Goal: Transaction & Acquisition: Purchase product/service

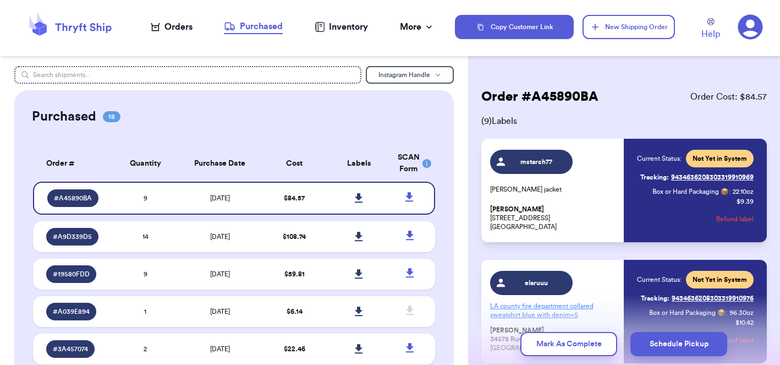
click at [172, 28] on div "Orders" at bounding box center [172, 26] width 42 height 13
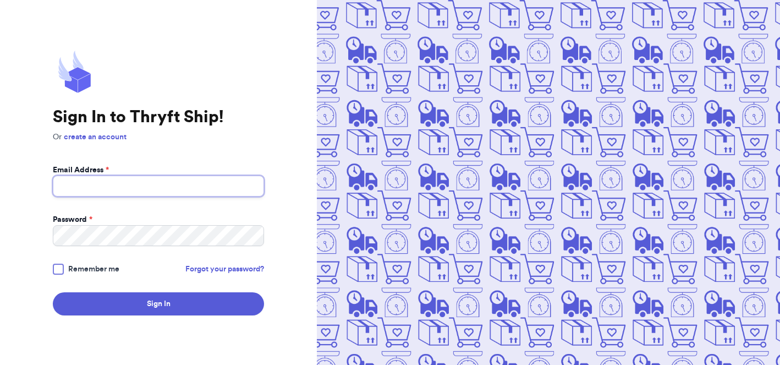
type input "[EMAIL_ADDRESS][DOMAIN_NAME]"
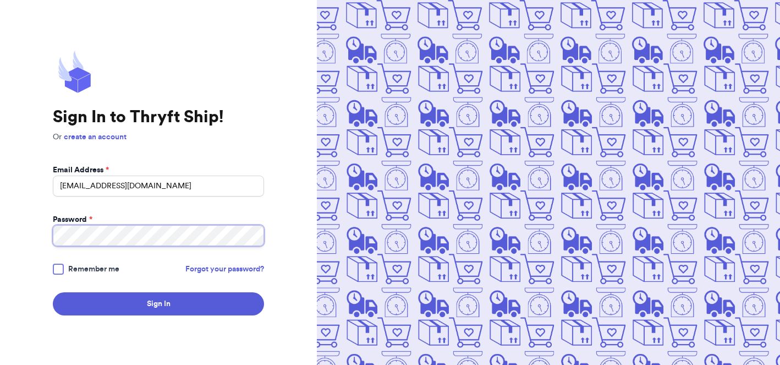
click at [159, 304] on button "Sign In" at bounding box center [158, 303] width 211 height 23
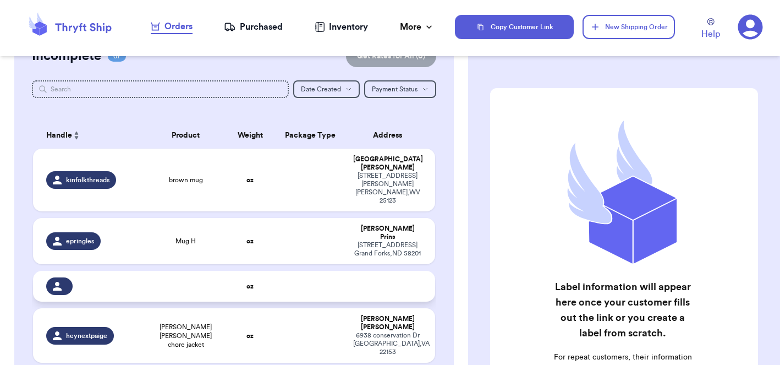
scroll to position [39, 0]
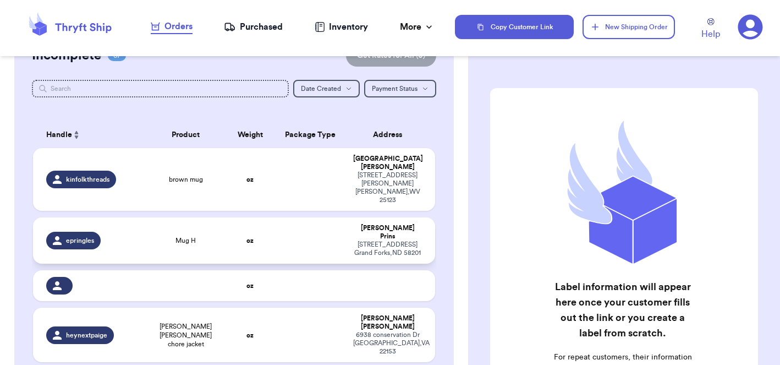
click at [298, 220] on td at bounding box center [311, 240] width 73 height 46
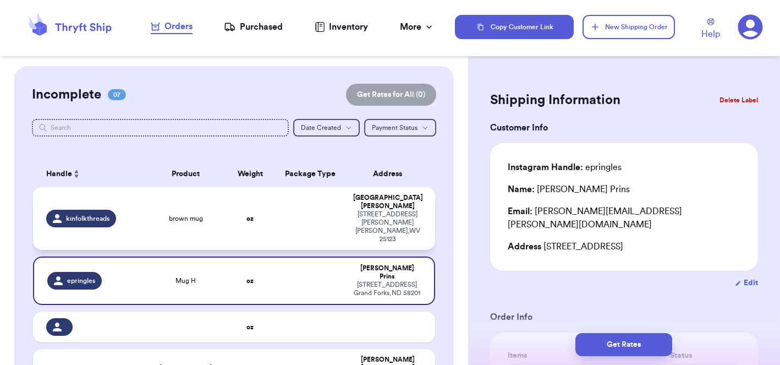
scroll to position [0, 0]
click at [258, 27] on div "Purchased" at bounding box center [253, 26] width 59 height 13
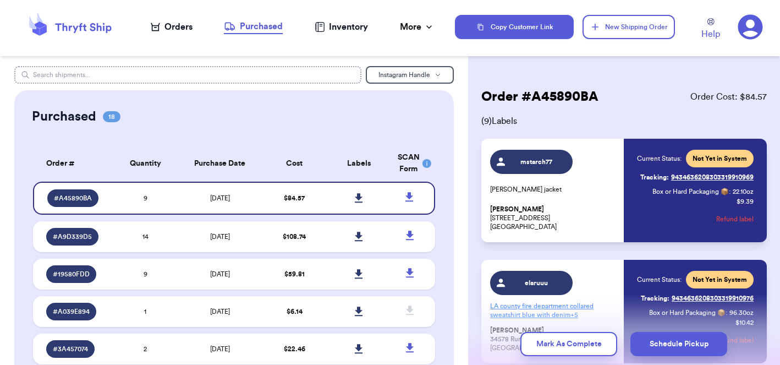
click at [156, 76] on input "text" at bounding box center [188, 75] width 348 height 18
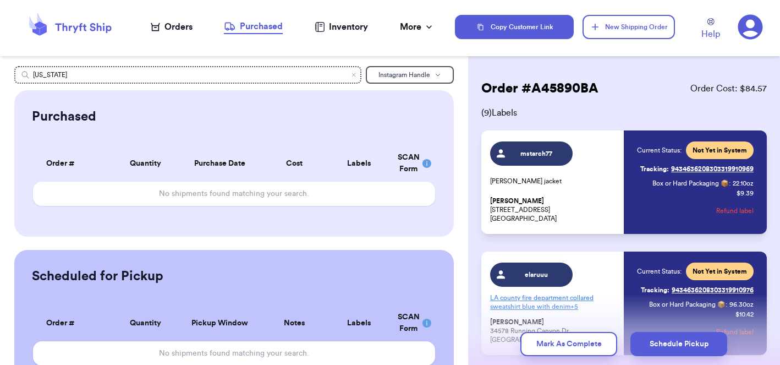
click at [110, 88] on div "South Dakota Instagram Handle Purchased Order # Qty Labels SCAN No shipments fo…" at bounding box center [234, 231] width 468 height 330
click at [110, 79] on input "South Dakota" at bounding box center [188, 75] width 348 height 18
type input "California"
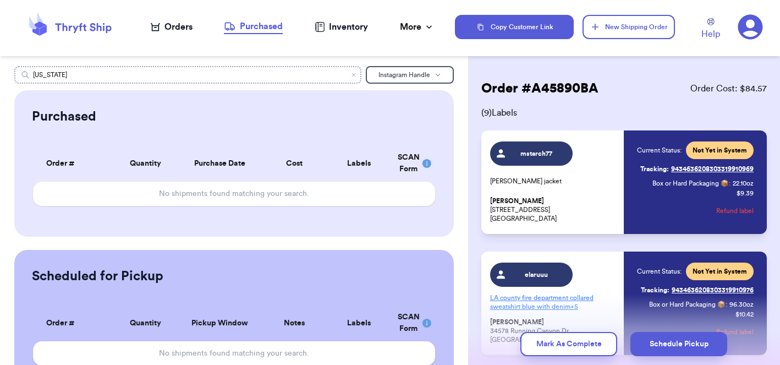
scroll to position [0, 0]
click at [404, 76] on span "Instagram Handle" at bounding box center [405, 75] width 52 height 7
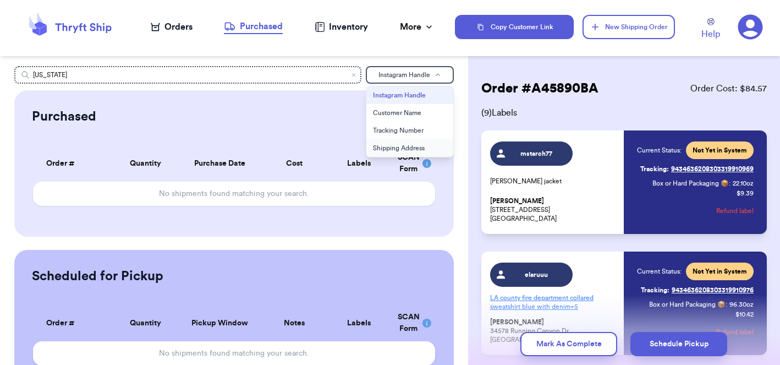
click at [385, 145] on button "Shipping Address" at bounding box center [410, 148] width 87 height 18
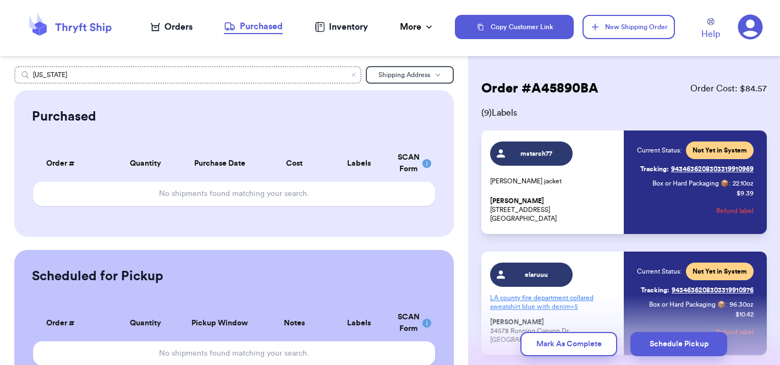
click at [247, 69] on input "California" at bounding box center [188, 75] width 348 height 18
click at [206, 78] on input "California" at bounding box center [188, 75] width 348 height 18
click at [130, 79] on input "California" at bounding box center [188, 75] width 348 height 18
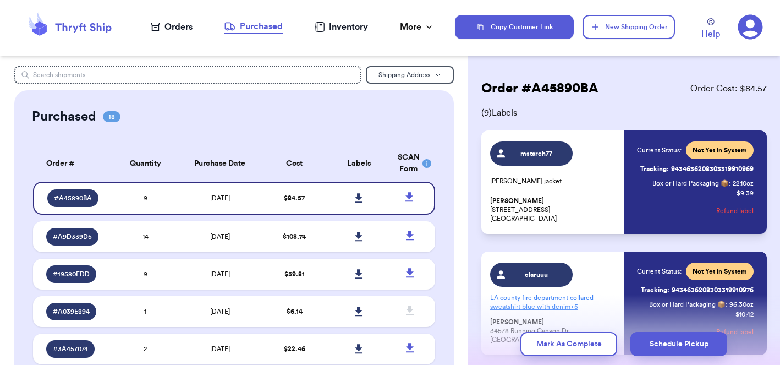
click at [434, 34] on nav "Orders Purchased Inventory More Stats Completed Orders" at bounding box center [292, 27] width 325 height 36
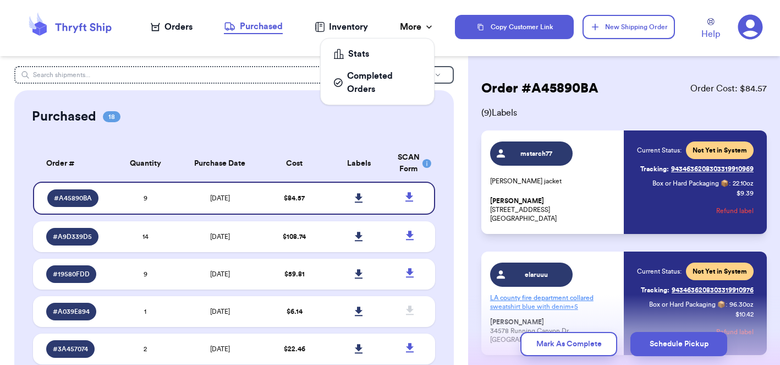
click at [426, 32] on div "More" at bounding box center [417, 26] width 35 height 13
click at [367, 53] on div "Stats" at bounding box center [377, 53] width 87 height 13
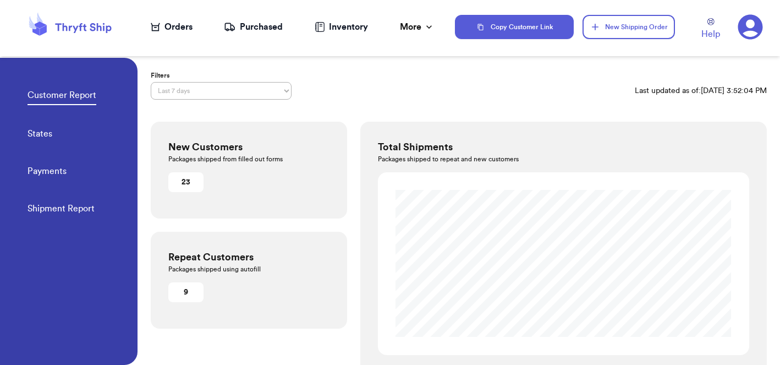
click at [78, 208] on link "Shipment Report" at bounding box center [61, 209] width 67 height 15
select select "LAST_30_DAYS"
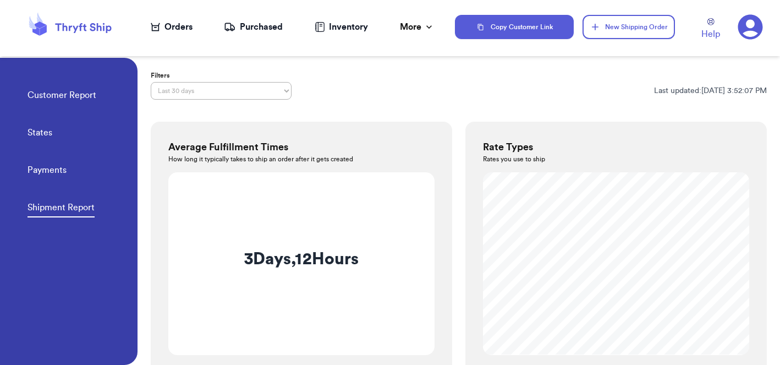
click at [39, 132] on link "States" at bounding box center [40, 133] width 25 height 15
select select "LAST_30_DAYS"
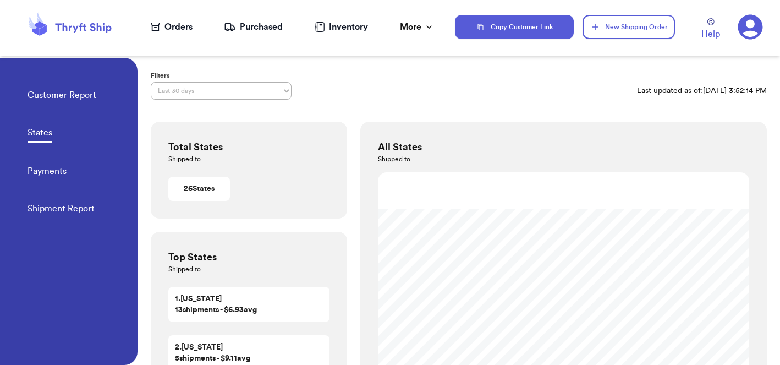
click at [85, 31] on icon at bounding box center [84, 28] width 56 height 10
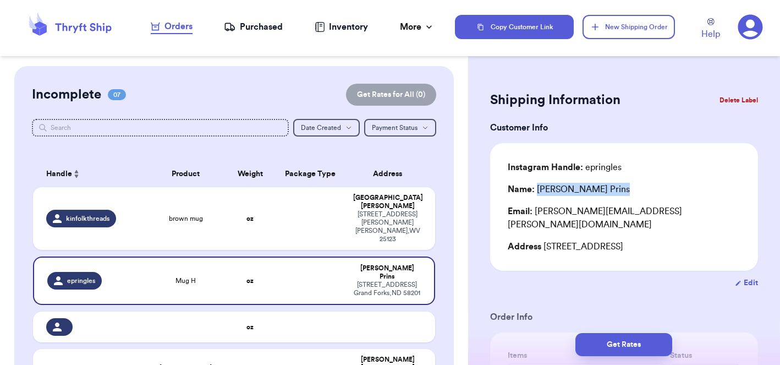
drag, startPoint x: 538, startPoint y: 191, endPoint x: 582, endPoint y: 193, distance: 43.5
click at [582, 193] on div "Name: Erin Prins" at bounding box center [624, 189] width 233 height 13
copy div "Erin Prins"
drag, startPoint x: 537, startPoint y: 214, endPoint x: 630, endPoint y: 214, distance: 93.0
click at [630, 214] on div "Email: erin.prins@gmail.com" at bounding box center [624, 218] width 233 height 26
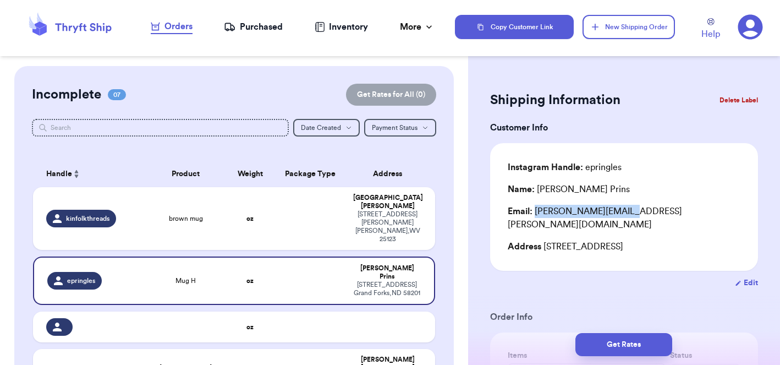
copy div "erin.prins@gmail.com"
drag, startPoint x: 546, startPoint y: 235, endPoint x: 566, endPoint y: 236, distance: 19.8
click at [566, 240] on div "Address 1210 S 21st St, Grand Forks, ND 58201" at bounding box center [624, 246] width 233 height 13
click at [565, 240] on div "Address 1210 S 21st St, Grand Forks, ND 58201" at bounding box center [624, 246] width 233 height 13
drag, startPoint x: 543, startPoint y: 236, endPoint x: 695, endPoint y: 241, distance: 151.4
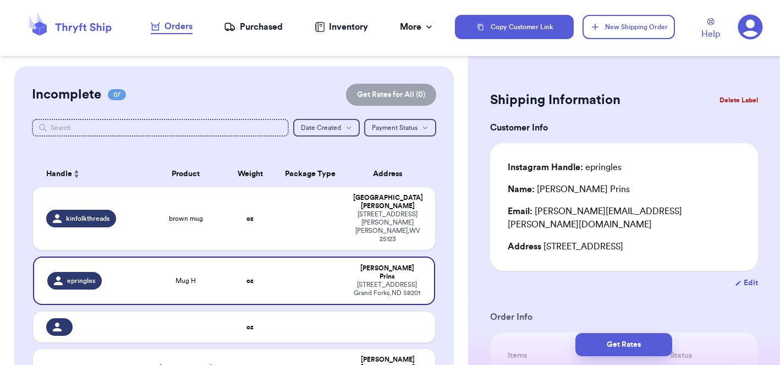
click at [695, 241] on div "Address 1210 S 21st St, Grand Forks, ND 58201" at bounding box center [624, 246] width 233 height 13
copy div "1210 S 21st St, Grand Forks, ND 58201"
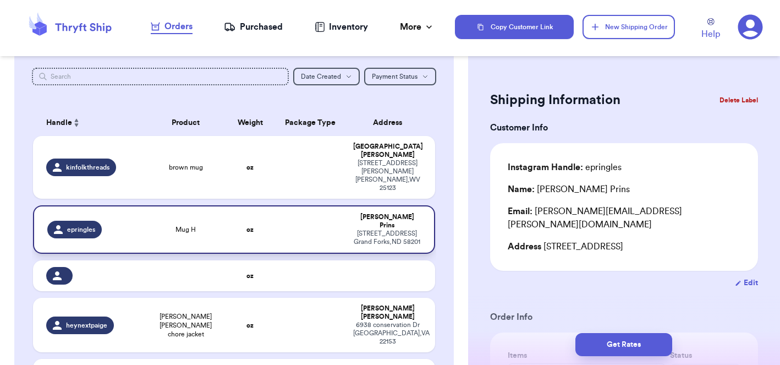
scroll to position [43, 0]
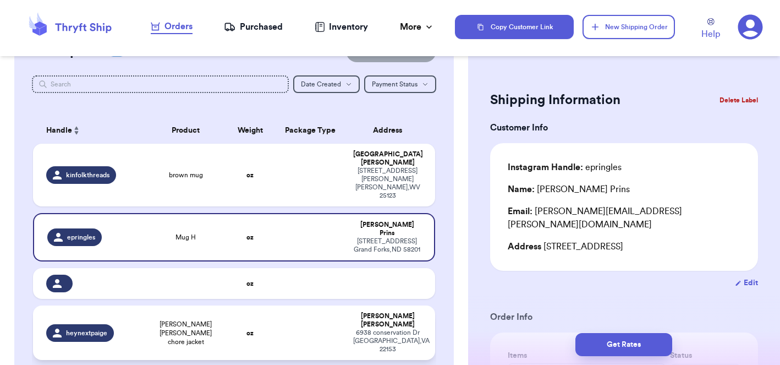
click at [298, 307] on td at bounding box center [311, 332] width 73 height 54
type input "Liz Claiborne chore jacket"
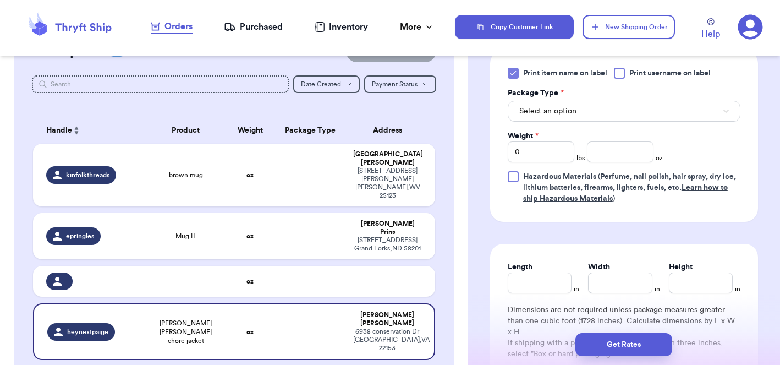
scroll to position [460, 0]
click at [585, 113] on button "Select an option" at bounding box center [624, 110] width 233 height 21
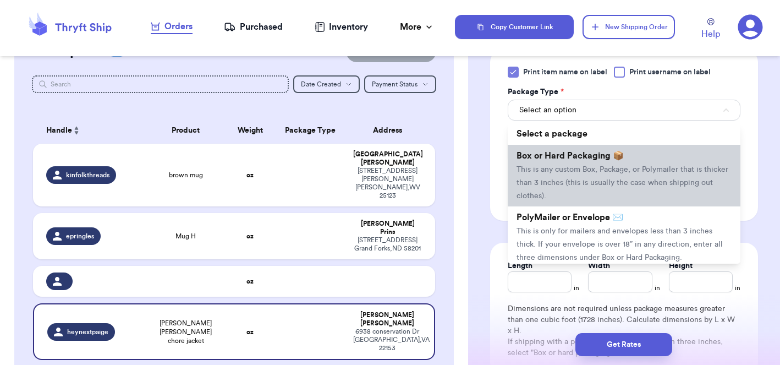
click at [569, 170] on span "This is any custom Box, Package, or Polymailer that is thicker than 3 inches (t…" at bounding box center [623, 183] width 212 height 34
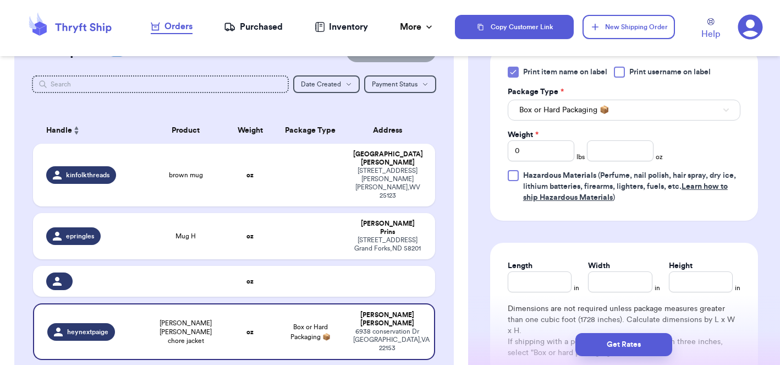
click at [614, 163] on div "Print item name on label Print username on label Package Type * Box or Hard Pac…" at bounding box center [624, 135] width 233 height 136
click at [614, 156] on input "number" at bounding box center [620, 150] width 67 height 21
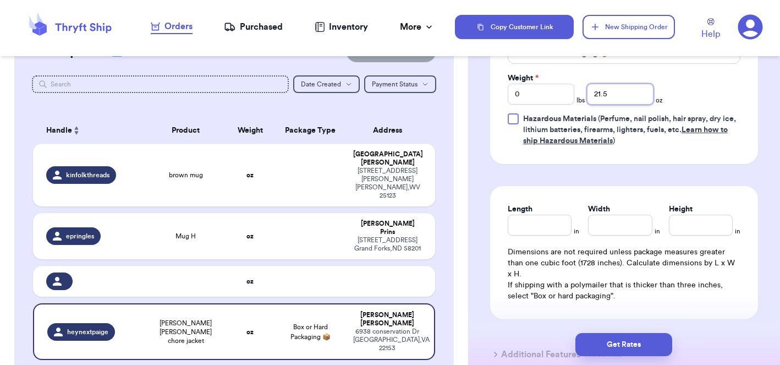
scroll to position [519, 0]
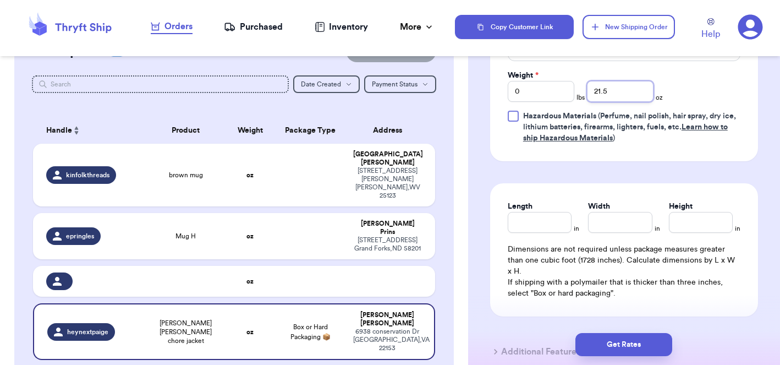
type input "21.5"
click at [545, 222] on input "Length" at bounding box center [540, 222] width 64 height 21
type input "9"
type input "8"
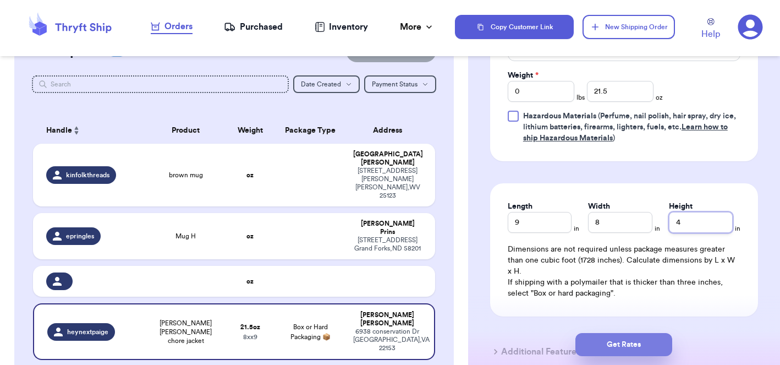
type input "4"
click at [614, 348] on button "Get Rates" at bounding box center [624, 344] width 97 height 23
type input "1"
type input "5.5"
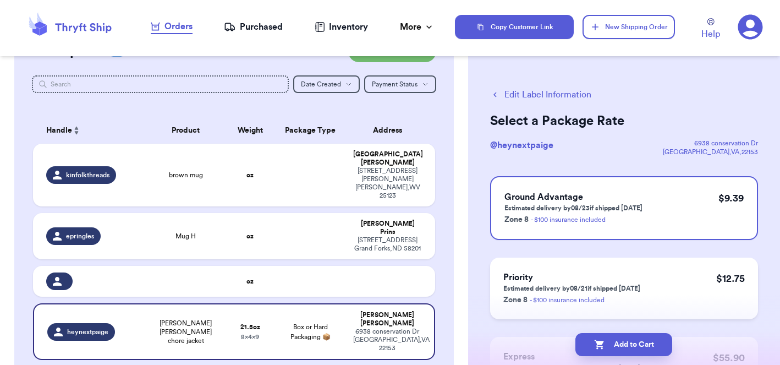
scroll to position [0, 0]
click at [626, 348] on button "Add to Cart" at bounding box center [624, 344] width 97 height 23
checkbox input "true"
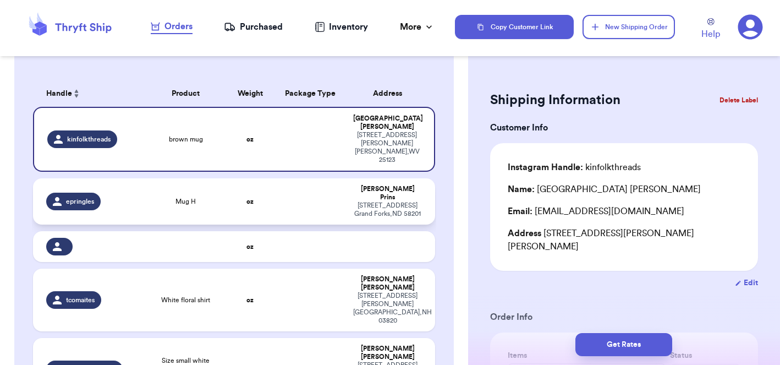
scroll to position [95, 0]
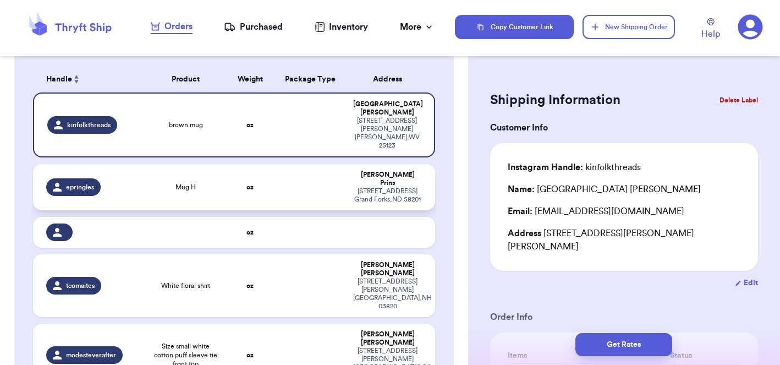
click at [319, 164] on td at bounding box center [311, 187] width 73 height 46
type input "Mug H"
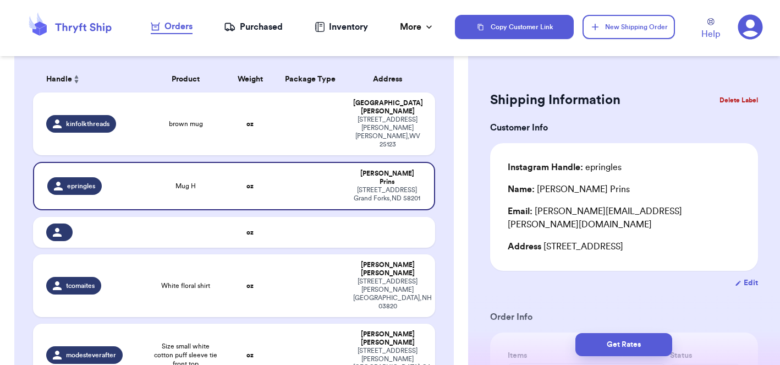
click at [736, 100] on button "Delete Label" at bounding box center [739, 100] width 47 height 24
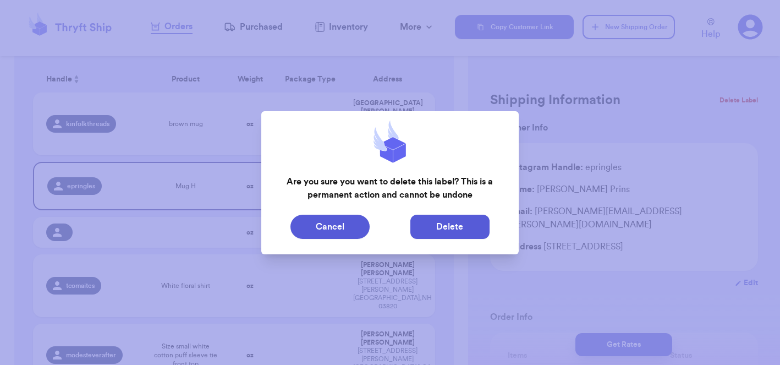
click at [443, 226] on button "Delete" at bounding box center [450, 227] width 79 height 24
type input "brown mug"
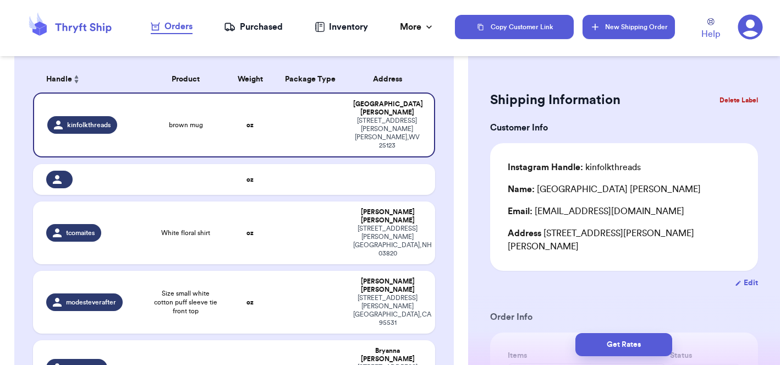
click at [625, 28] on button "New Shipping Order" at bounding box center [629, 27] width 92 height 24
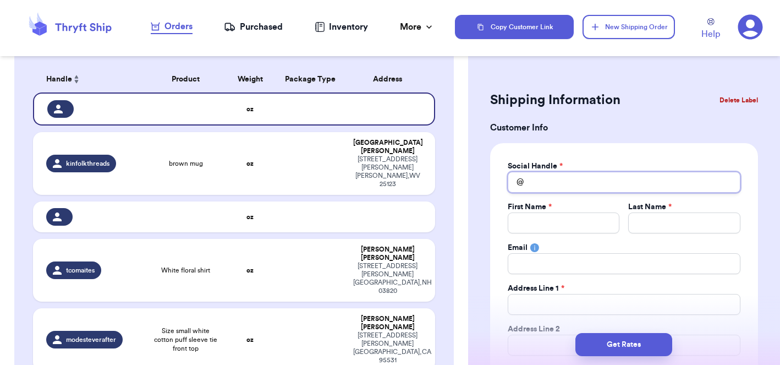
click at [582, 180] on input "Total Amount Paid" at bounding box center [624, 182] width 233 height 21
type input "h"
type input "ha"
type input "han"
type input "hann"
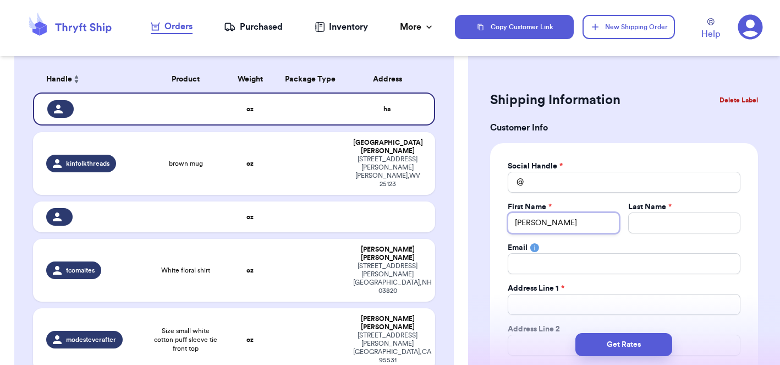
type input "han"
type input "ha"
type input "h"
click at [597, 183] on input "Total Amount Paid" at bounding box center [624, 182] width 233 height 21
type input "t"
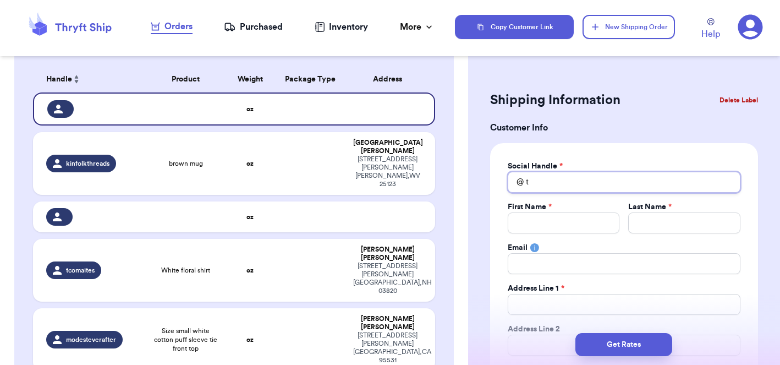
type input "th"
type input "the"
type input "thef"
type input "thefo"
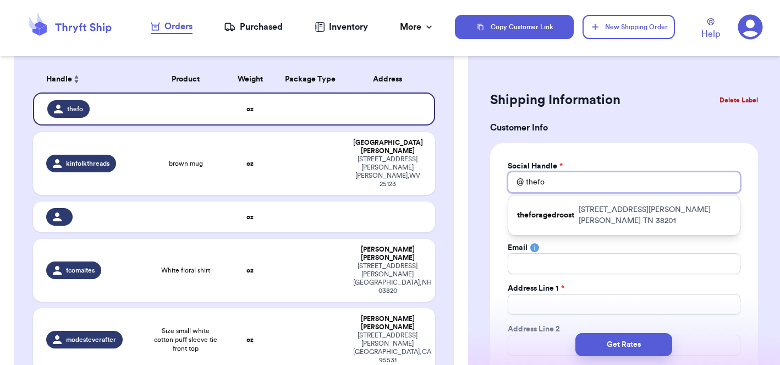
type input "theft"
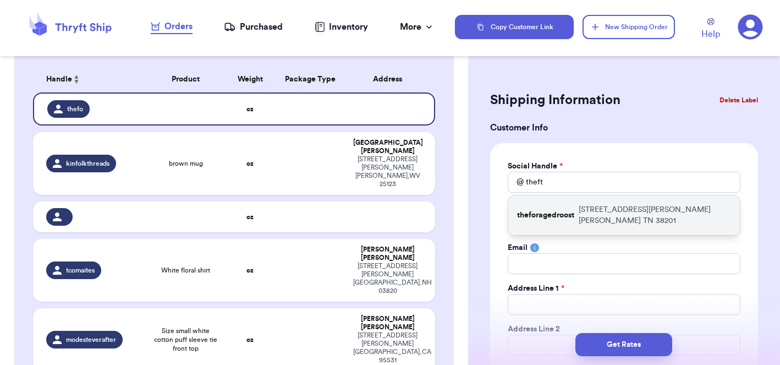
drag, startPoint x: 597, startPoint y: 183, endPoint x: 609, endPoint y: 208, distance: 28.1
click at [609, 208] on p "15 E moore Ave McKenzie TN 38201" at bounding box center [655, 215] width 152 height 22
type input "theforagedroost"
type input "Hannah"
type input "Haywood"
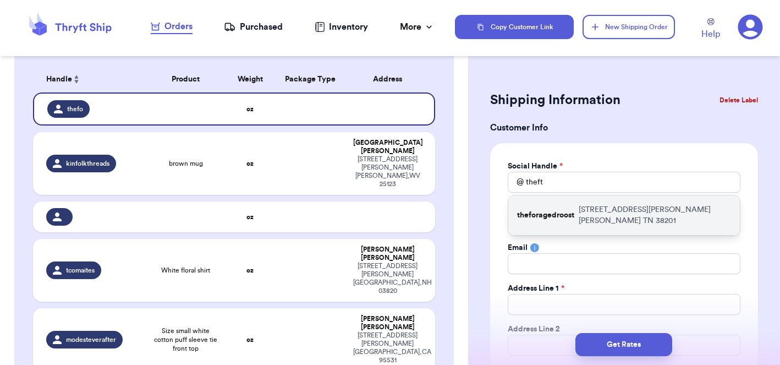
type input "Hannahghaywood9@gmail.com"
type input "15 E moore Ave"
type input "McKenzie"
select select "TN"
type input "38201"
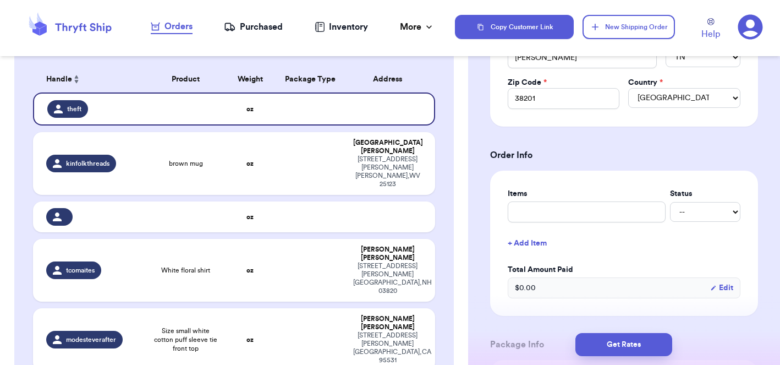
scroll to position [327, 0]
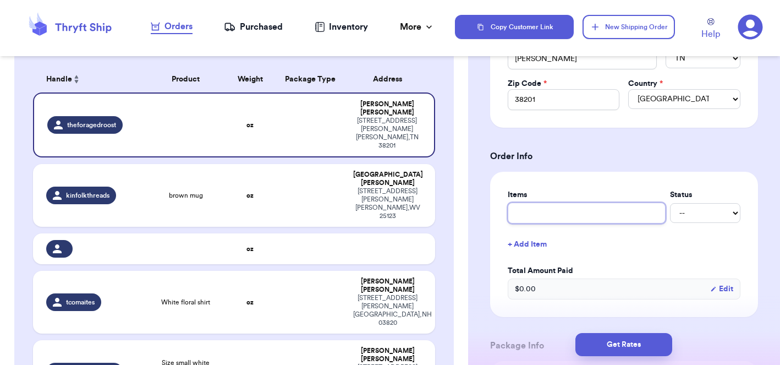
type input "p"
type input "po"
type input "pol"
type input "polk"
type input "polka"
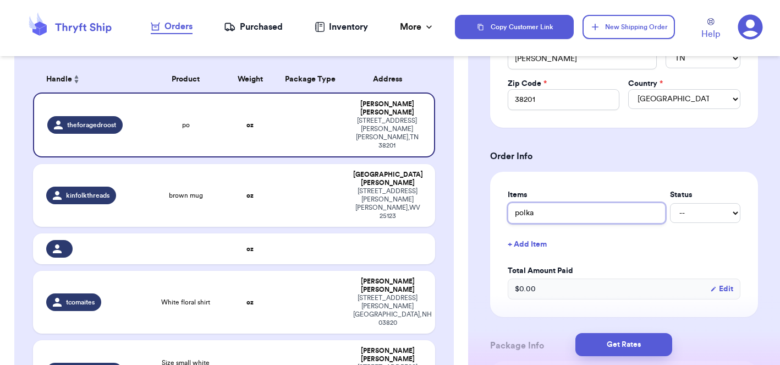
type input "polka"
type input "polka d"
type input "polka do"
type input "polka dot"
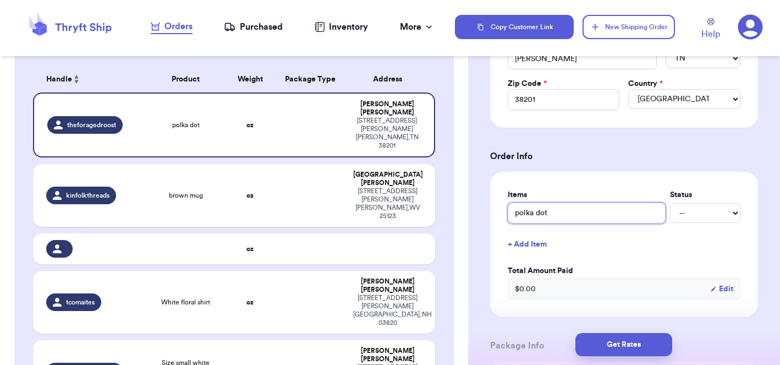
type input "polka dot F"
type input "polka dot FP"
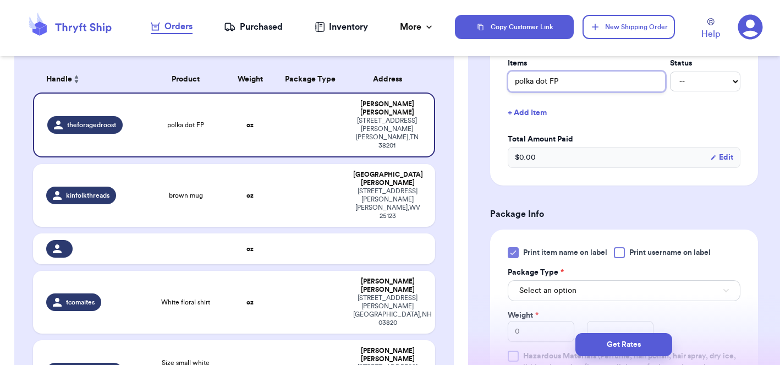
scroll to position [464, 0]
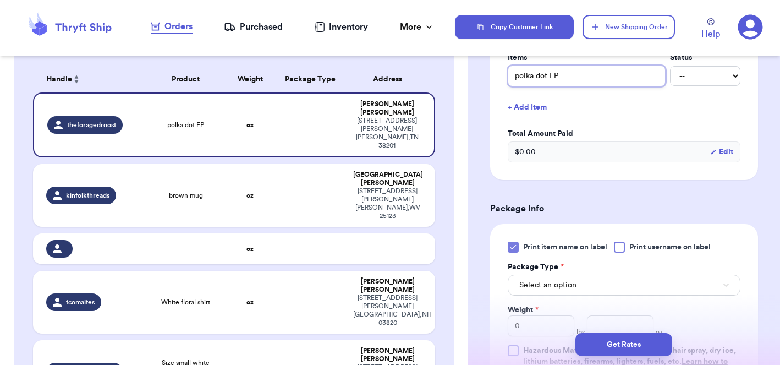
type input "polka dot FP"
click at [535, 282] on span "Select an option" at bounding box center [548, 285] width 57 height 11
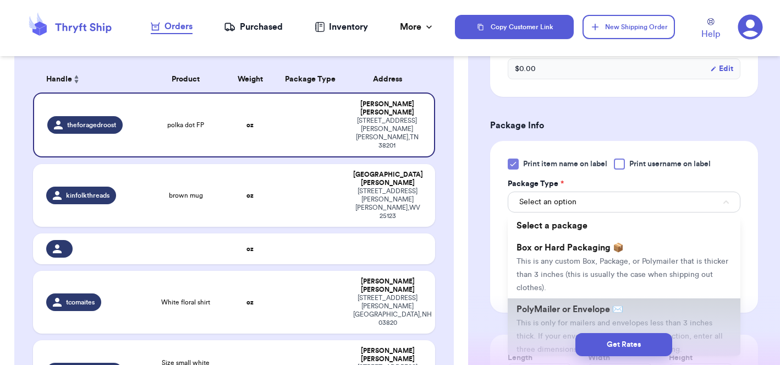
click at [540, 321] on span "This is only for mailers and envelopes less than 3 inches thick. If your envelo…" at bounding box center [620, 336] width 206 height 34
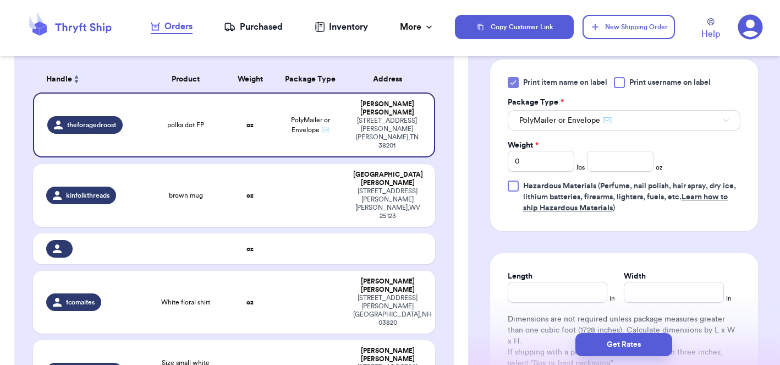
scroll to position [630, 0]
click at [620, 171] on div "Print item name on label Print username on label Package Type * PolyMailer or E…" at bounding box center [624, 144] width 233 height 136
click at [619, 161] on input "number" at bounding box center [620, 160] width 67 height 21
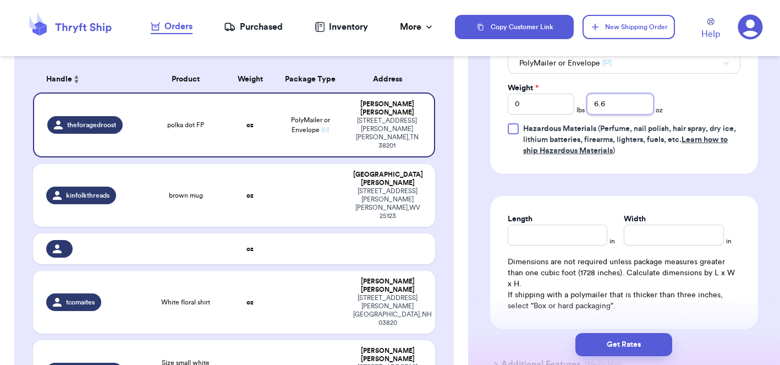
scroll to position [688, 0]
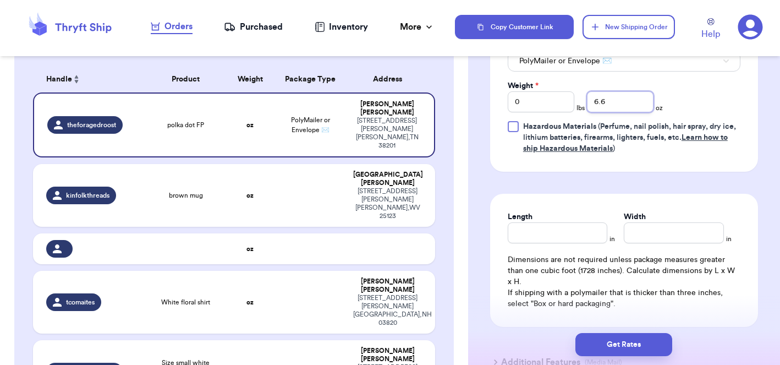
type input "6.6"
click at [549, 234] on input "Length" at bounding box center [558, 232] width 100 height 21
type input "9"
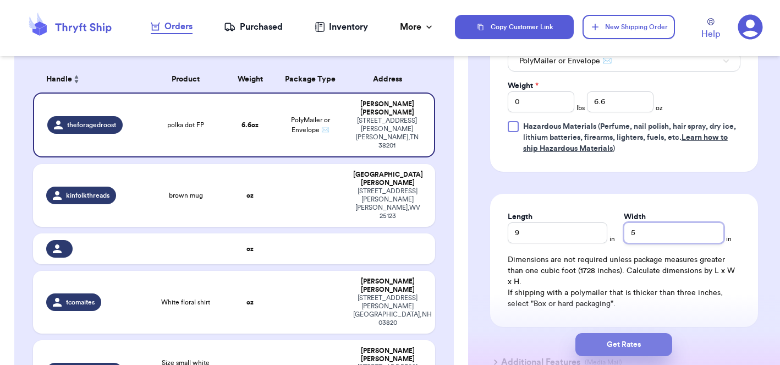
type input "5"
click at [619, 343] on button "Get Rates" at bounding box center [624, 344] width 97 height 23
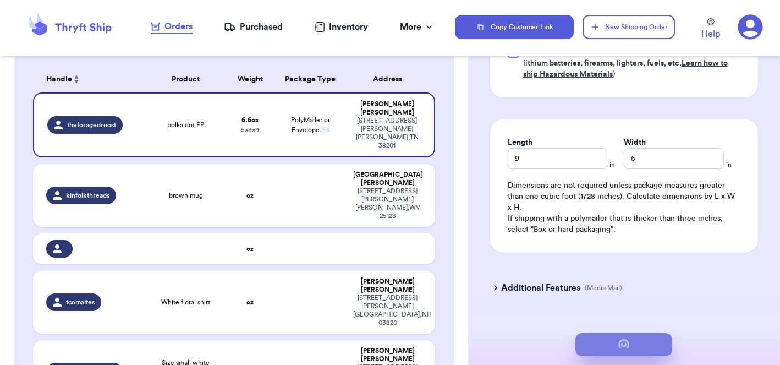
scroll to position [0, 0]
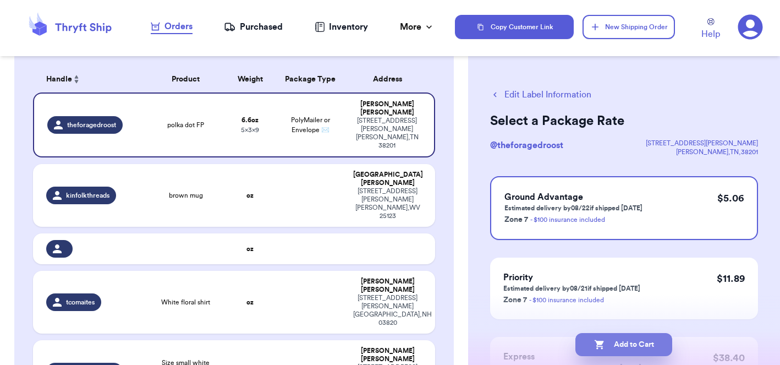
click at [613, 346] on button "Add to Cart" at bounding box center [624, 344] width 97 height 23
checkbox input "true"
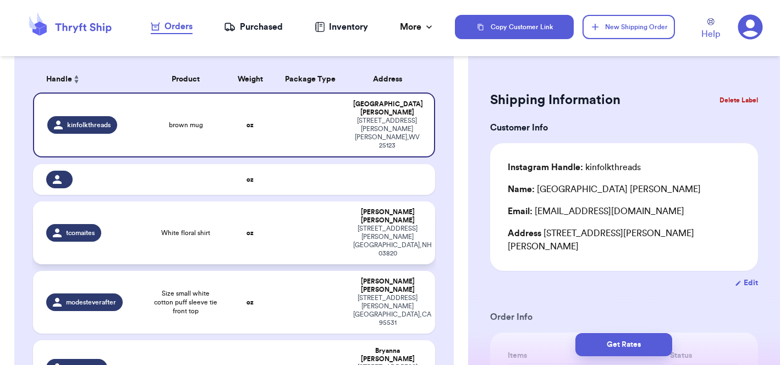
click at [316, 201] on td at bounding box center [311, 232] width 73 height 63
type input "White floral shirt"
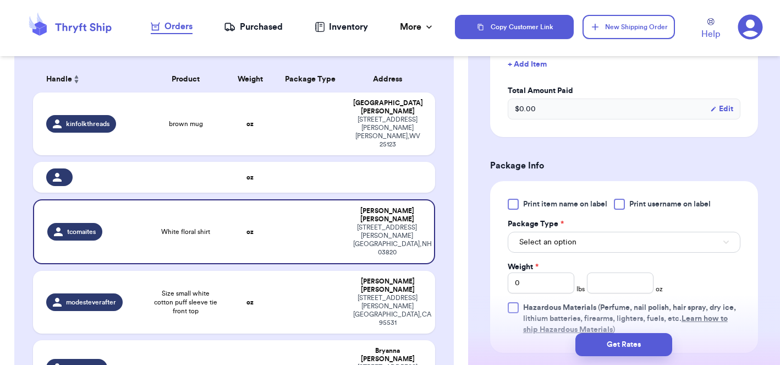
scroll to position [343, 0]
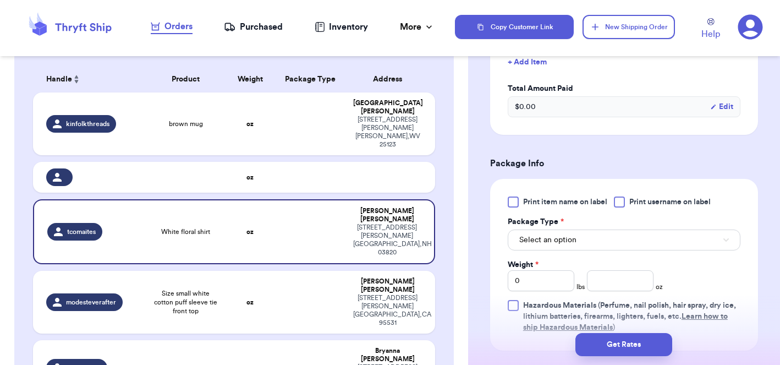
click at [517, 196] on div at bounding box center [513, 201] width 11 height 11
click at [0, 0] on input "Print item name on label" at bounding box center [0, 0] width 0 height 0
click at [545, 234] on span "Select an option" at bounding box center [548, 239] width 57 height 11
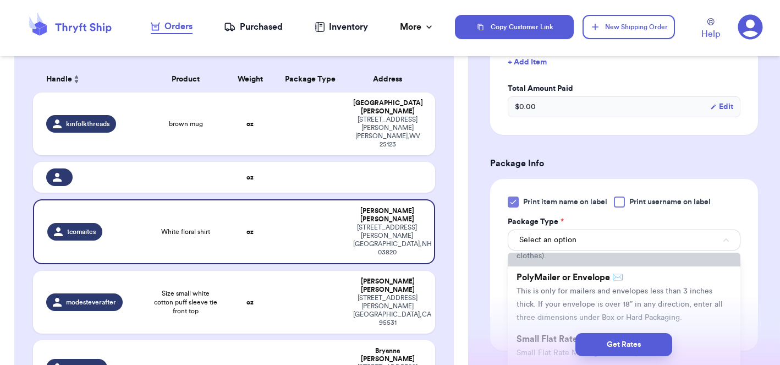
scroll to position [70, 0]
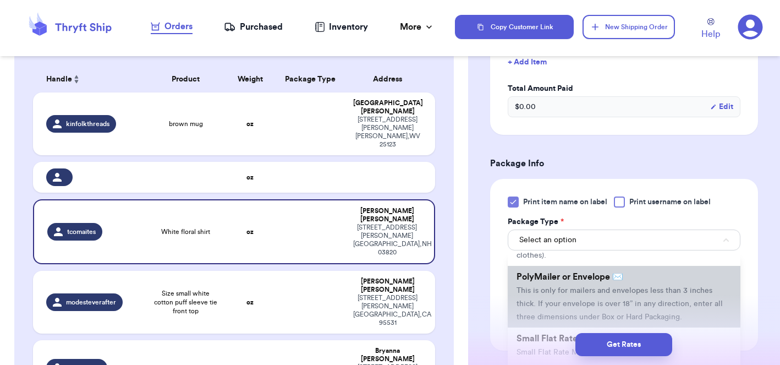
click at [555, 290] on span "This is only for mailers and envelopes less than 3 inches thick. If your envelo…" at bounding box center [620, 304] width 206 height 34
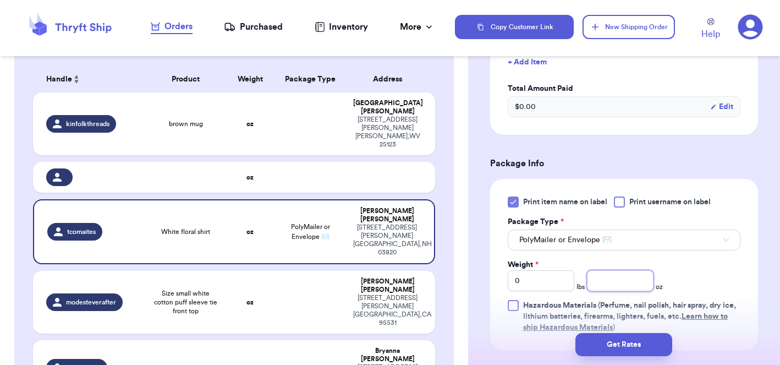
click at [616, 270] on input "number" at bounding box center [620, 280] width 67 height 21
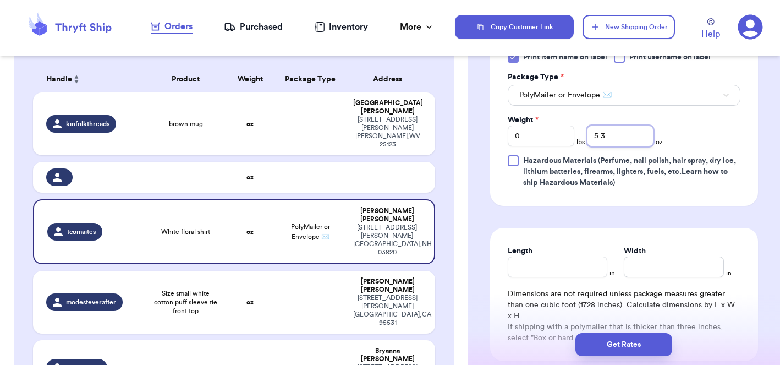
scroll to position [496, 0]
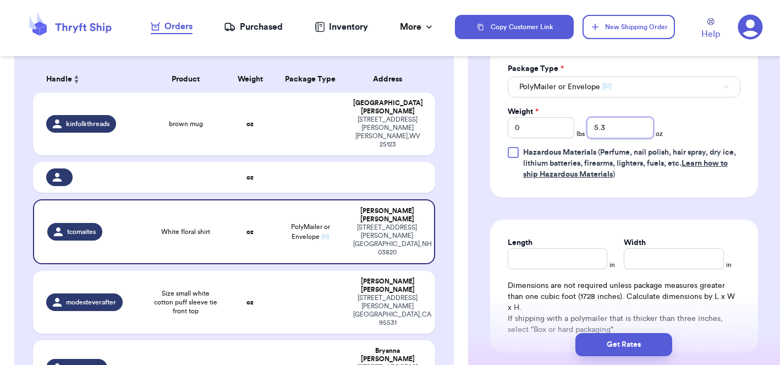
type input "5.3"
click at [555, 254] on input "Length" at bounding box center [558, 258] width 100 height 21
type input "9"
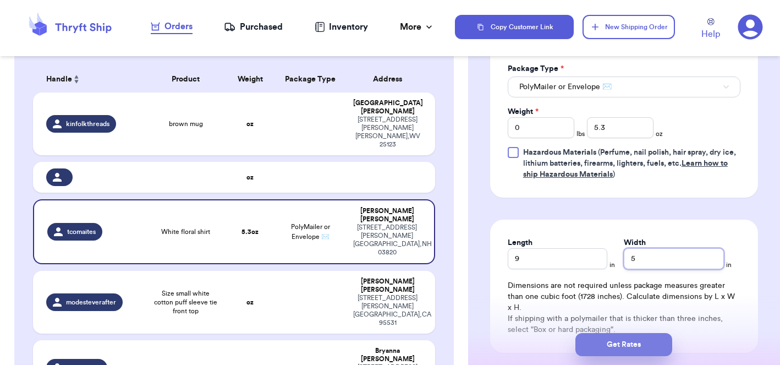
type input "5"
click at [620, 346] on button "Get Rates" at bounding box center [624, 344] width 97 height 23
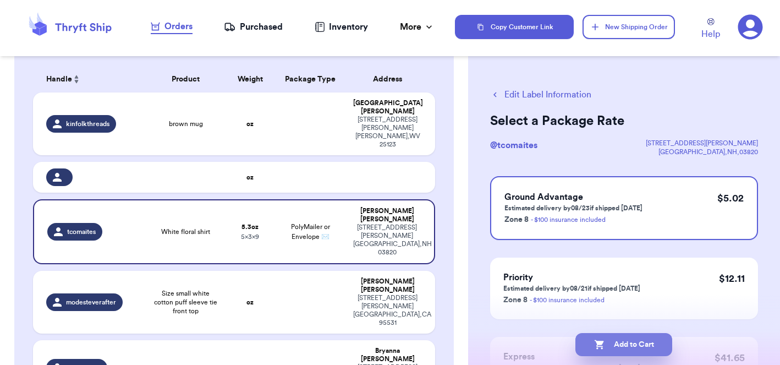
click at [618, 346] on button "Add to Cart" at bounding box center [624, 344] width 97 height 23
checkbox input "true"
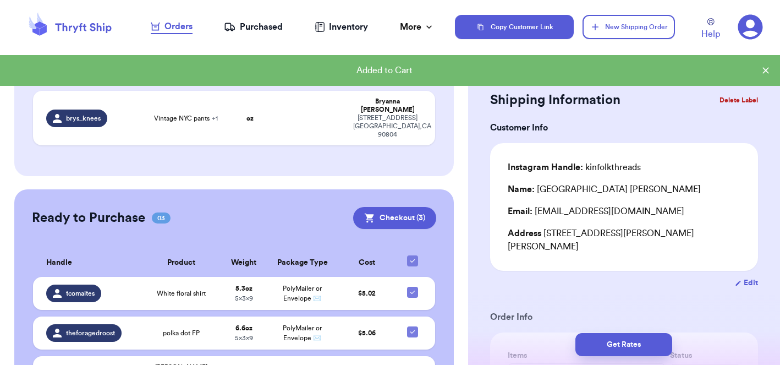
scroll to position [276, 0]
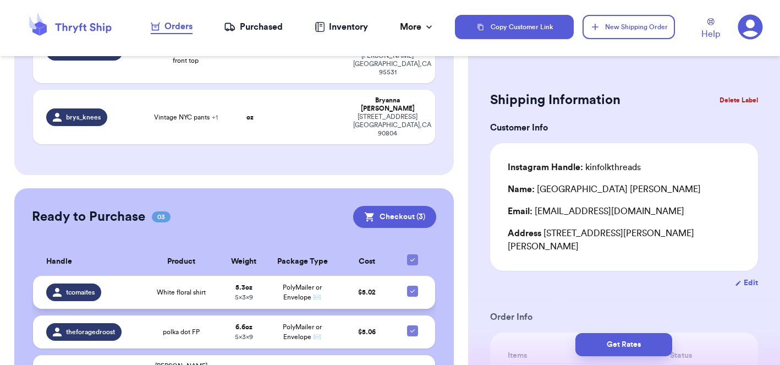
click at [136, 276] on td "tcomaites" at bounding box center [88, 292] width 110 height 33
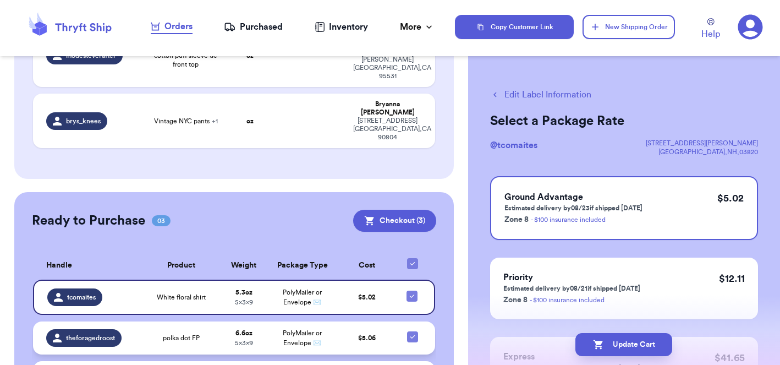
scroll to position [269, 0]
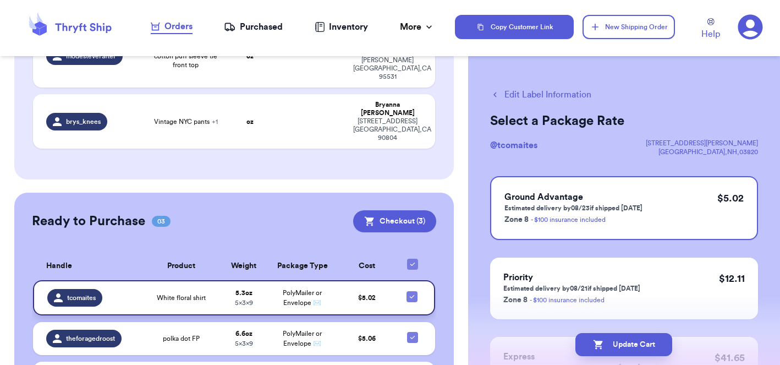
click at [73, 293] on span "tcomaites" at bounding box center [81, 297] width 29 height 9
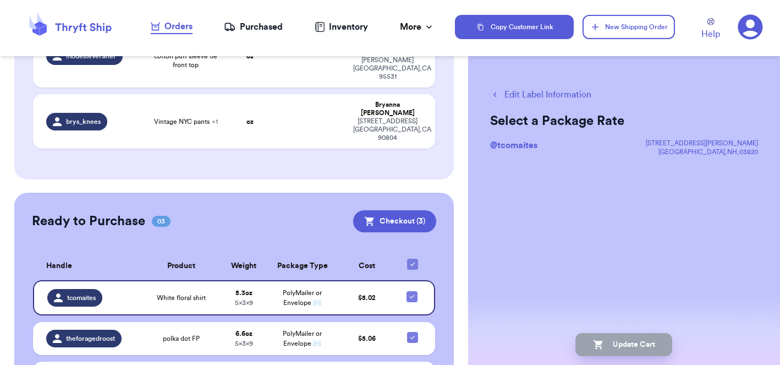
click at [517, 95] on button "Edit Label Information" at bounding box center [540, 94] width 101 height 13
checkbox input "false"
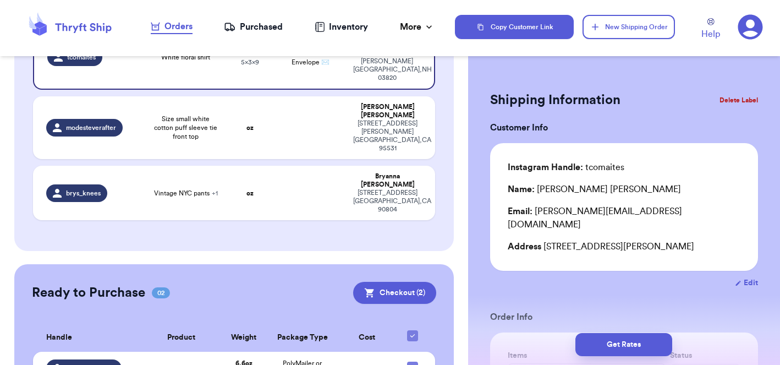
click at [286, 188] on div "Customer Link New Order Incomplete 05 Get Rates for All ( 1 ) Get Rates for All…" at bounding box center [234, 129] width 468 height 665
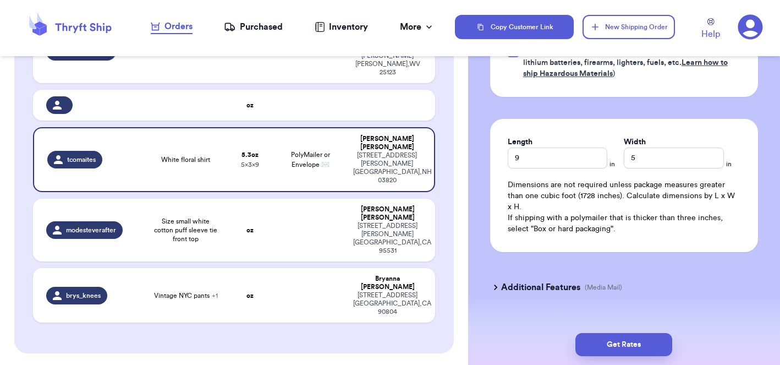
scroll to position [596, 0]
click at [621, 351] on button "Get Rates" at bounding box center [624, 344] width 97 height 23
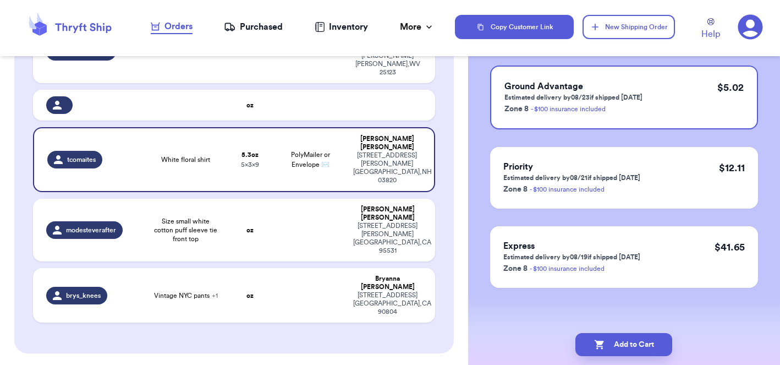
scroll to position [0, 0]
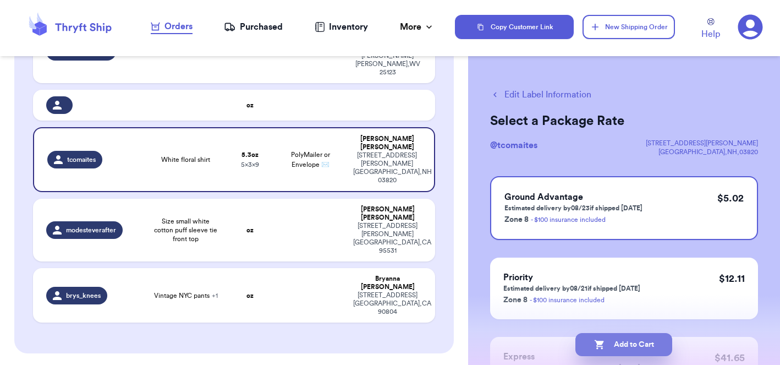
click at [615, 341] on button "Add to Cart" at bounding box center [624, 344] width 97 height 23
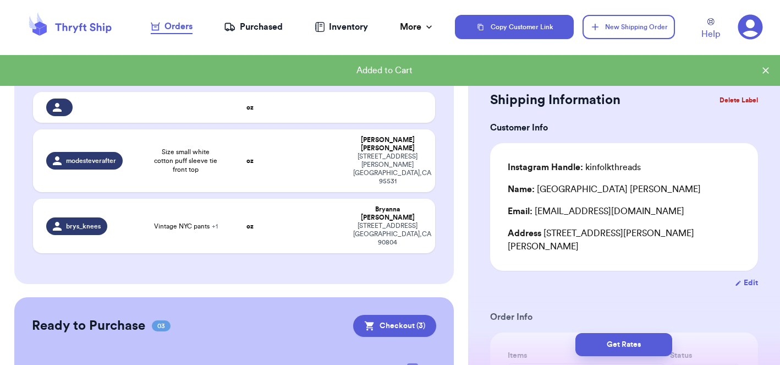
checkbox input "true"
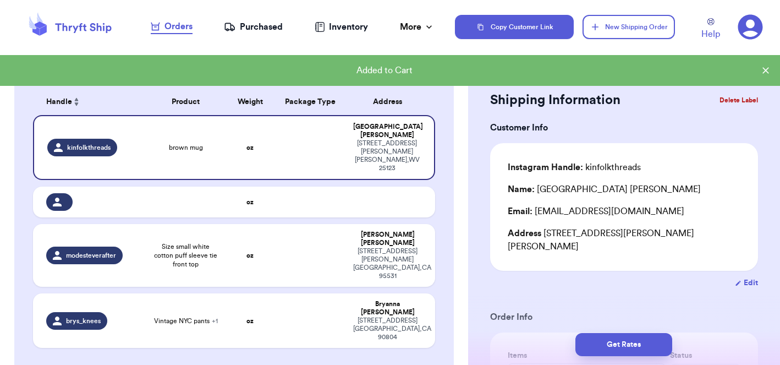
scroll to position [67, 0]
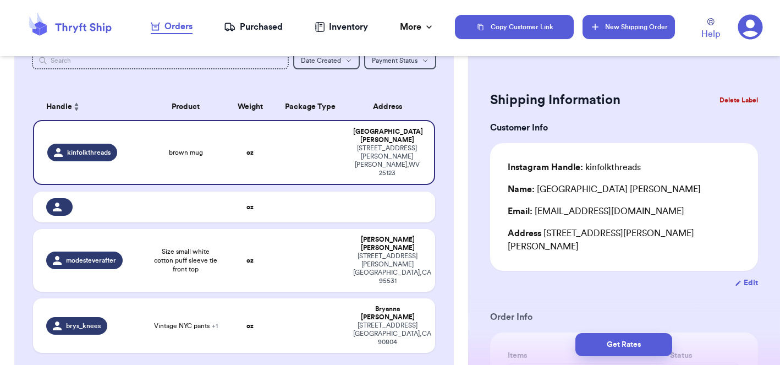
click at [633, 19] on button "New Shipping Order" at bounding box center [629, 27] width 92 height 24
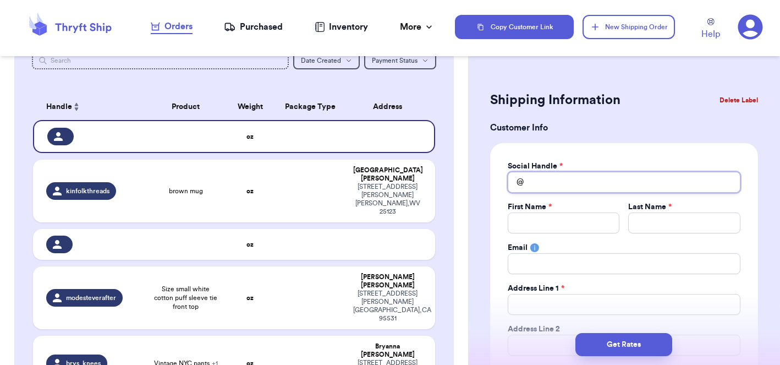
click at [570, 180] on input "Total Amount Paid" at bounding box center [624, 182] width 233 height 21
type input "m"
type input "me"
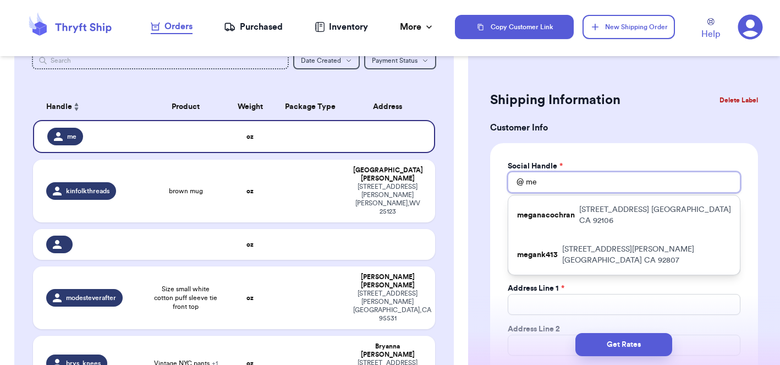
type input "meg"
type input "megX"
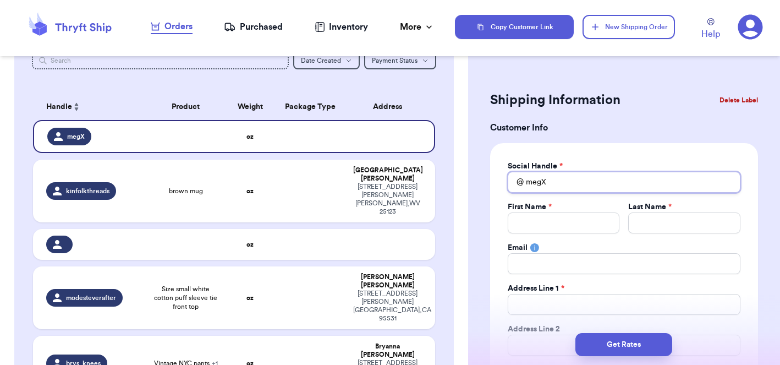
type input "meg"
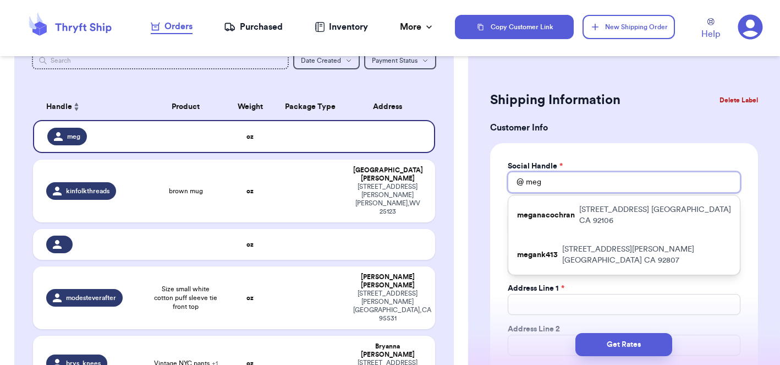
type input "meg_"
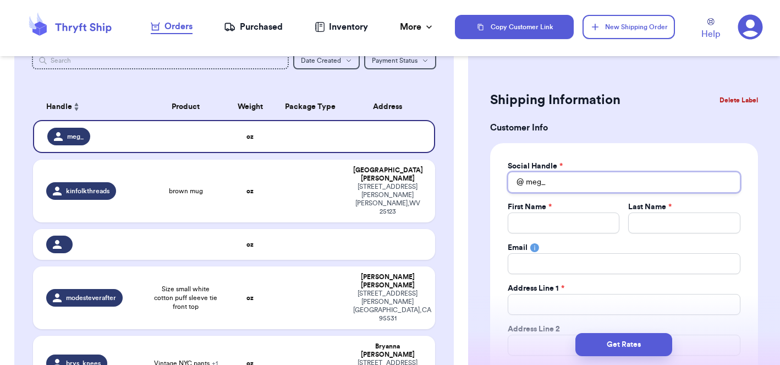
type input "meg_."
type input "meg_.r"
type input "meg_.ro"
type input "meg_.rom"
type input "meg_.rome"
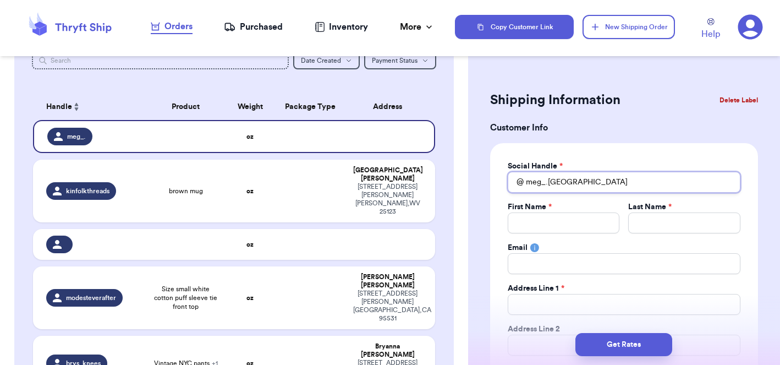
type input "meg_.romer"
type input "meg_.romero"
type input "M"
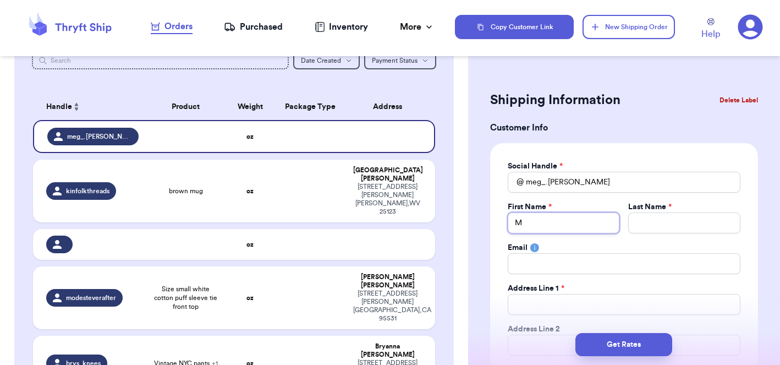
type input "Me"
type input "Meg"
click at [307, 274] on td at bounding box center [311, 297] width 73 height 63
type input "Size small white cotton puff sleeve tie front top"
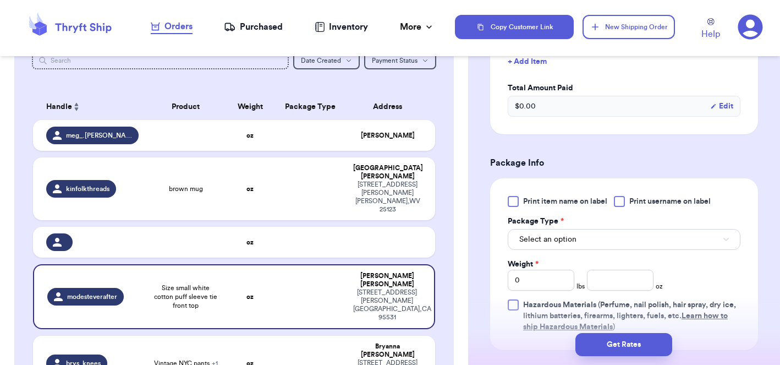
scroll to position [330, 0]
click at [517, 216] on div "Print item name on label Print username on label Package Type * Select an optio…" at bounding box center [624, 264] width 233 height 136
click at [514, 204] on div at bounding box center [513, 201] width 11 height 11
click at [0, 0] on input "Print item name on label" at bounding box center [0, 0] width 0 height 0
click at [530, 236] on button "Select an option" at bounding box center [624, 240] width 233 height 21
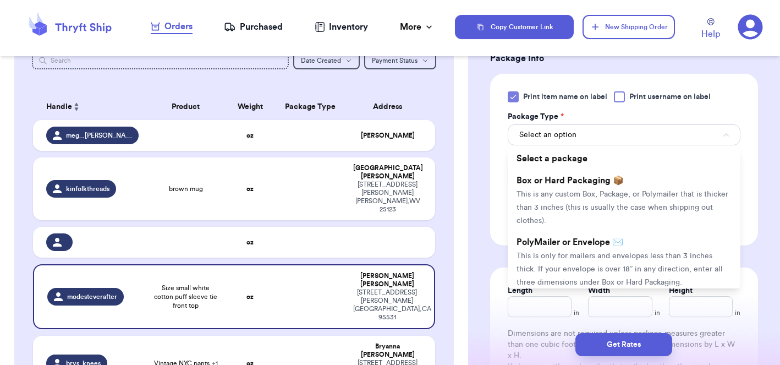
scroll to position [440, 0]
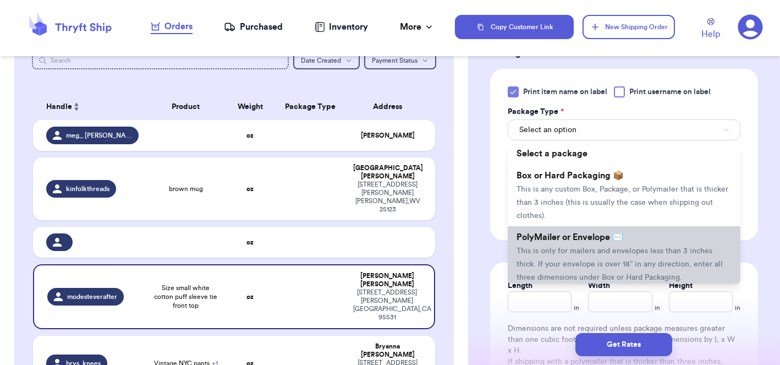
click at [536, 248] on li "PolyMailer or Envelope ✉️ This is only for mailers and envelopes less than 3 in…" at bounding box center [624, 257] width 233 height 62
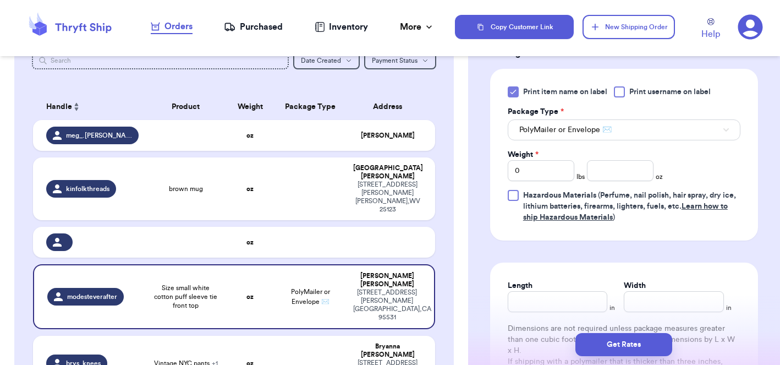
scroll to position [536, 0]
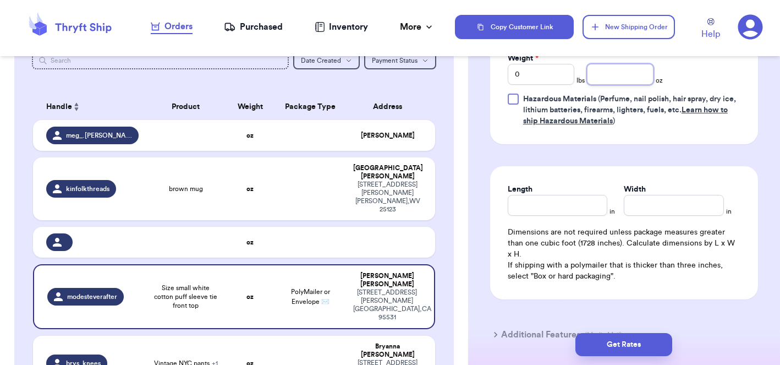
click at [616, 76] on input "number" at bounding box center [620, 74] width 67 height 21
type input "3.3"
click at [550, 209] on input "Length" at bounding box center [558, 205] width 100 height 21
type input "9"
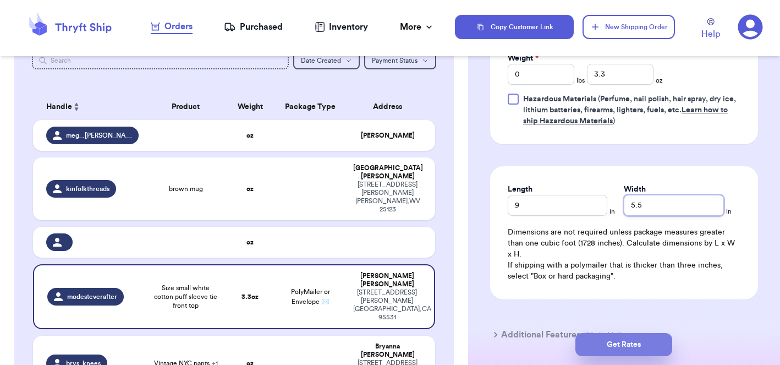
type input "5.5"
click at [629, 345] on button "Get Rates" at bounding box center [624, 344] width 97 height 23
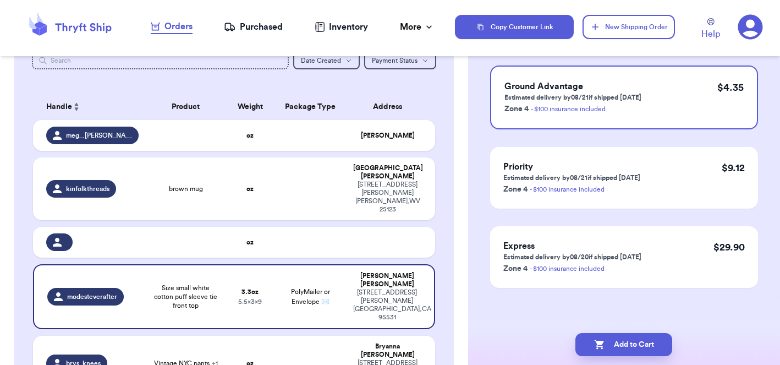
scroll to position [0, 0]
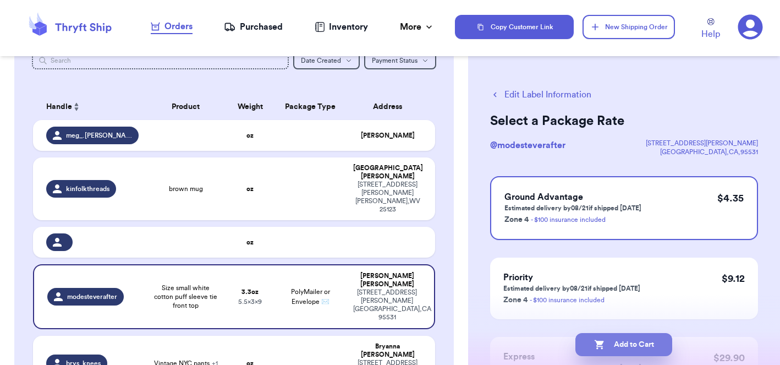
click at [627, 345] on button "Add to Cart" at bounding box center [624, 344] width 97 height 23
checkbox input "true"
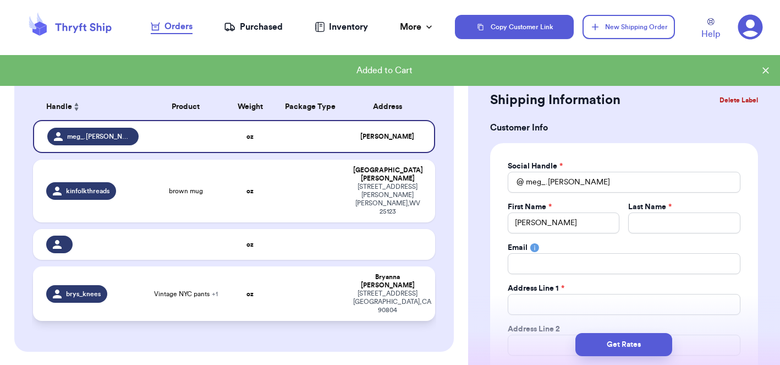
click at [318, 271] on td at bounding box center [311, 293] width 73 height 54
type input "Vintage NYC pants"
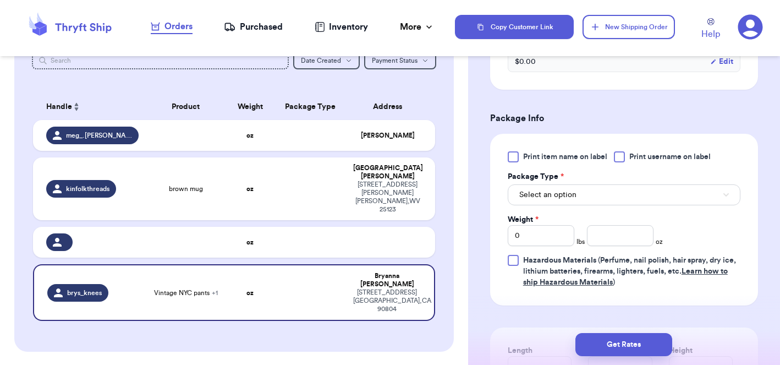
scroll to position [422, 0]
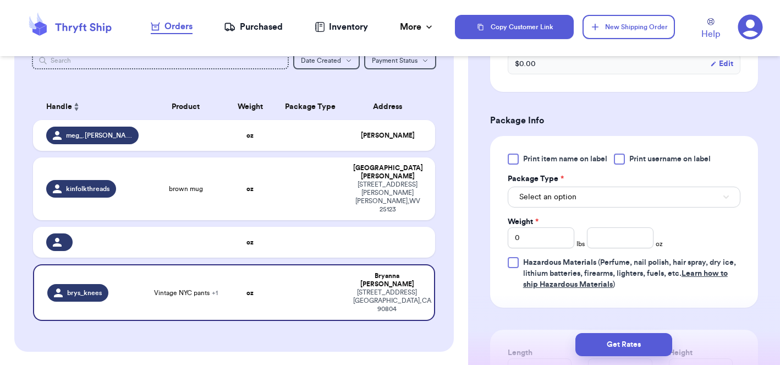
click at [558, 187] on button "Select an option" at bounding box center [624, 197] width 233 height 21
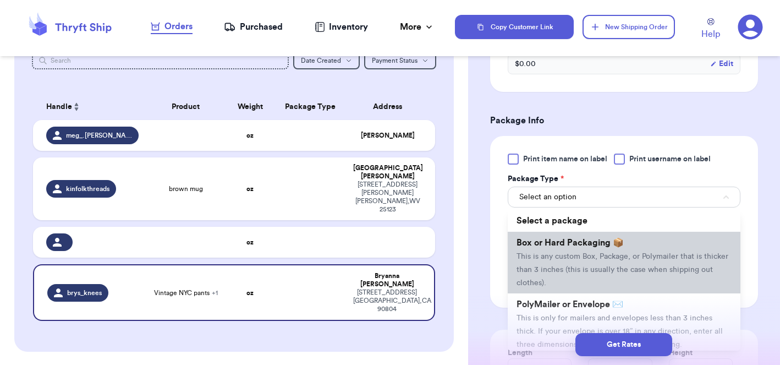
click at [553, 253] on span "This is any custom Box, Package, or Polymailer that is thicker than 3 inches (t…" at bounding box center [623, 270] width 212 height 34
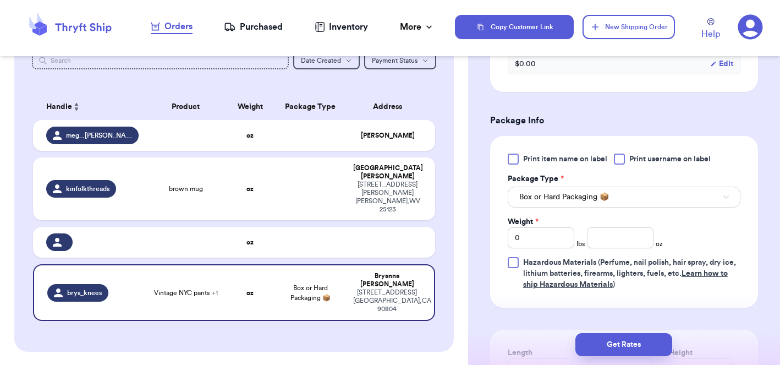
click at [547, 192] on span "Box or Hard Packaging 📦" at bounding box center [565, 197] width 90 height 11
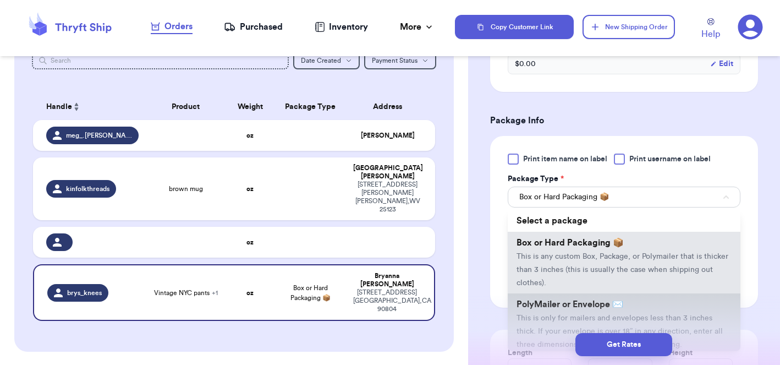
click at [552, 301] on li "PolyMailer or Envelope ✉️ This is only for mailers and envelopes less than 3 in…" at bounding box center [624, 324] width 233 height 62
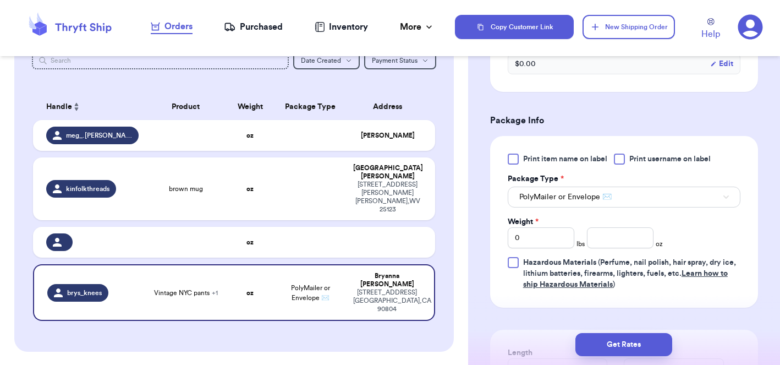
click at [513, 154] on div at bounding box center [513, 159] width 11 height 11
click at [0, 0] on input "Print item name on label" at bounding box center [0, 0] width 0 height 0
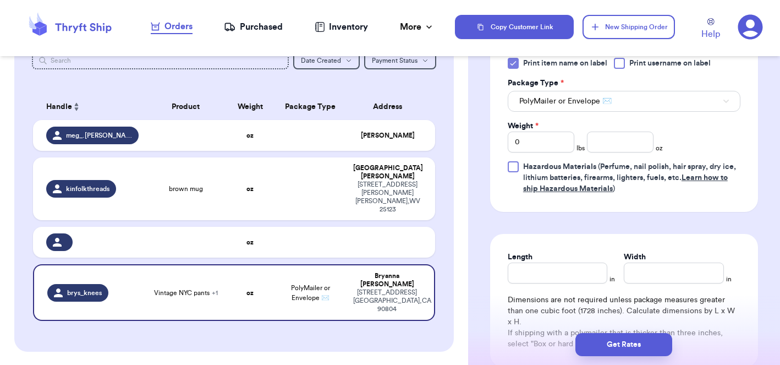
scroll to position [563, 0]
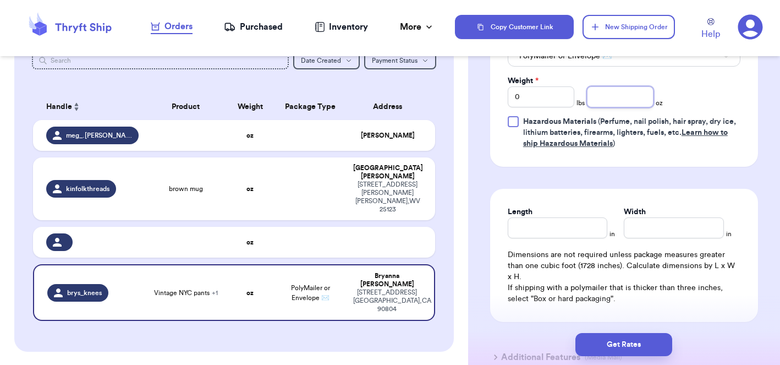
click at [610, 87] on input "number" at bounding box center [620, 96] width 67 height 21
type input "12.5"
click at [550, 217] on input "Length" at bounding box center [558, 227] width 100 height 21
type input "10"
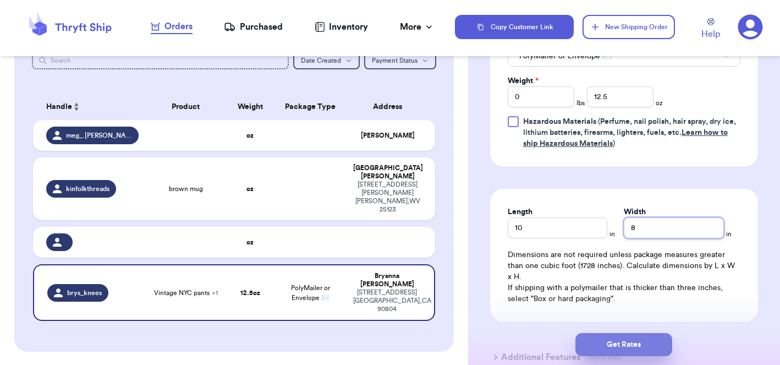
type input "8"
click at [630, 346] on button "Get Rates" at bounding box center [624, 344] width 97 height 23
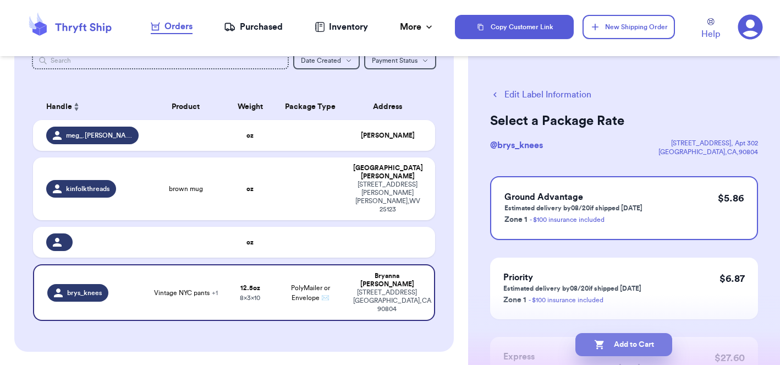
click at [629, 345] on button "Add to Cart" at bounding box center [624, 344] width 97 height 23
checkbox input "true"
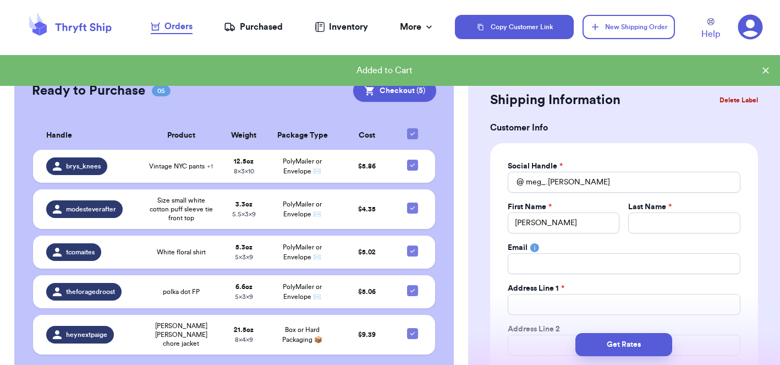
scroll to position [307, 0]
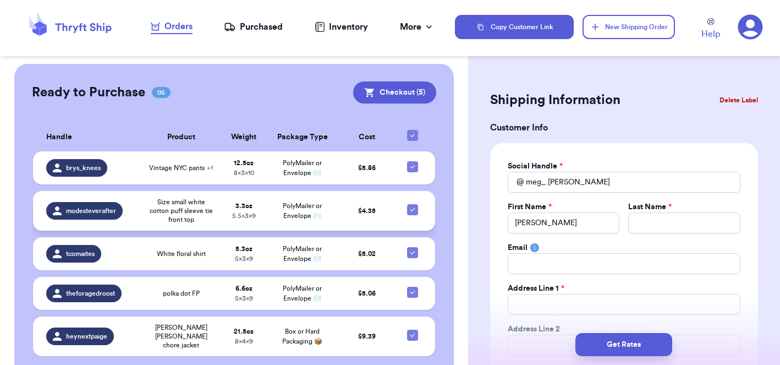
click at [110, 206] on span "modesteverafter" at bounding box center [91, 210] width 50 height 9
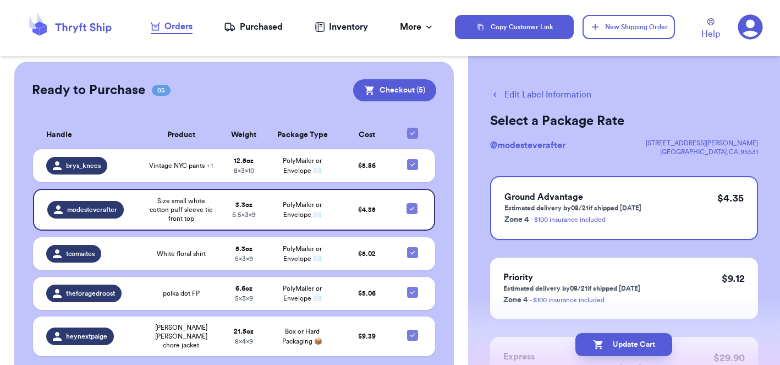
scroll to position [0, 0]
click at [747, 28] on icon at bounding box center [751, 27] width 25 height 25
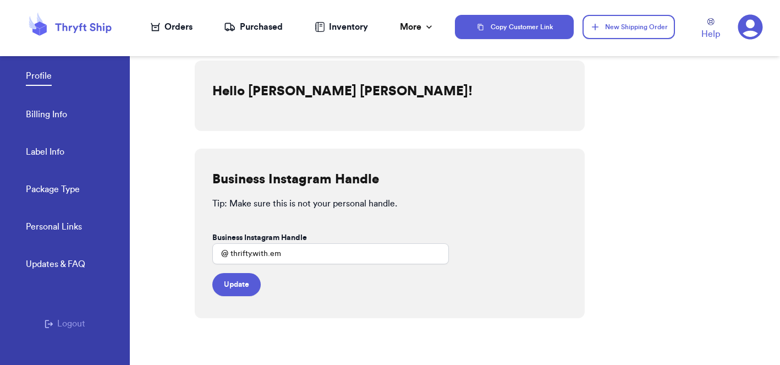
click at [48, 150] on link "Label Info" at bounding box center [45, 152] width 39 height 15
select select "CA"
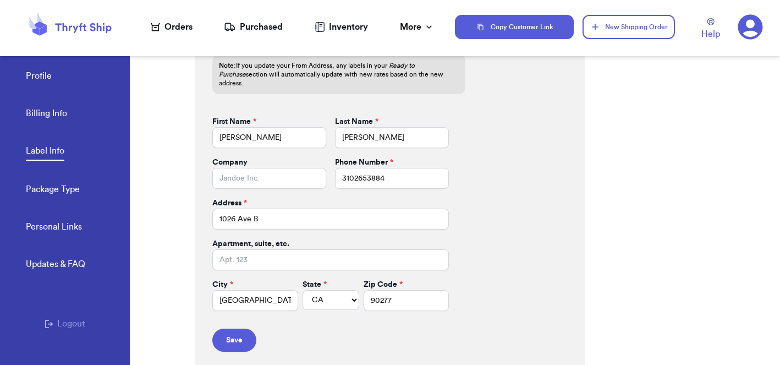
click at [48, 187] on link "Package Type" at bounding box center [53, 190] width 54 height 15
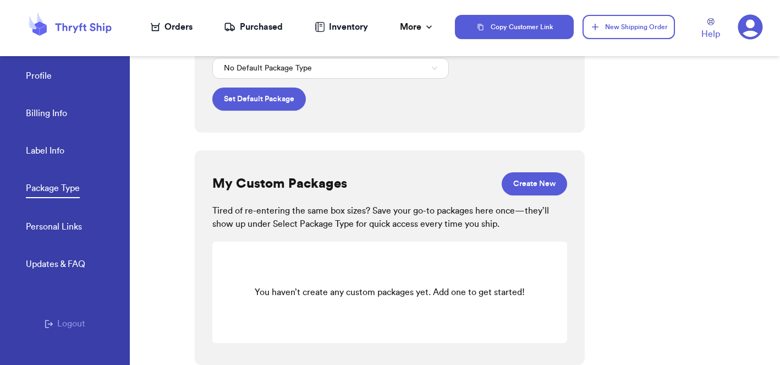
click at [40, 75] on link "Profile" at bounding box center [39, 76] width 26 height 15
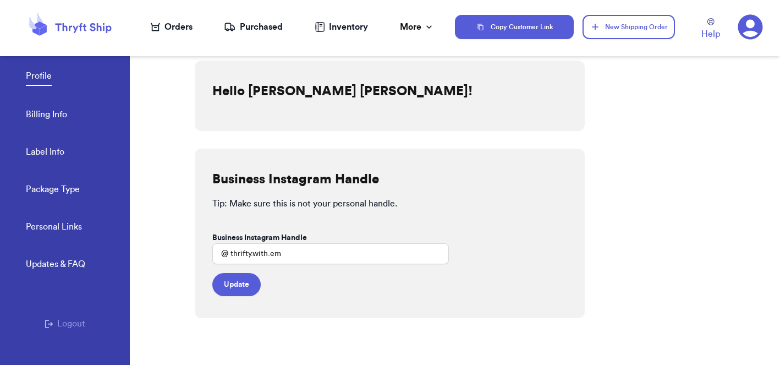
click at [66, 26] on icon at bounding box center [84, 28] width 56 height 10
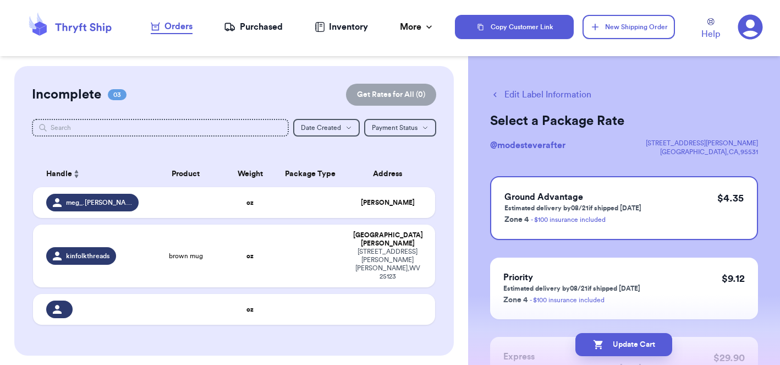
click at [518, 96] on button "Edit Label Information" at bounding box center [540, 94] width 101 height 13
checkbox input "false"
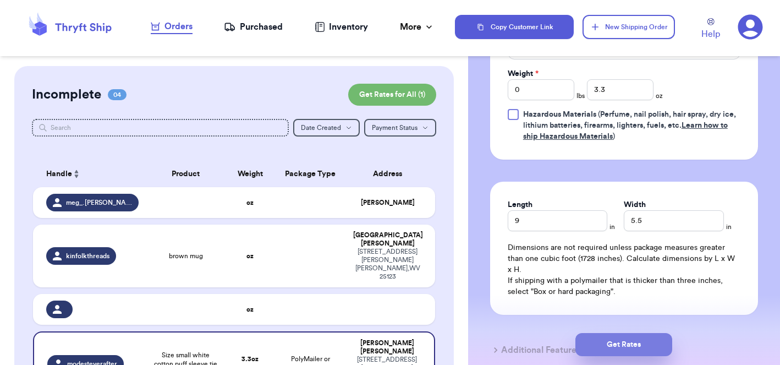
click at [618, 347] on button "Get Rates" at bounding box center [624, 344] width 97 height 23
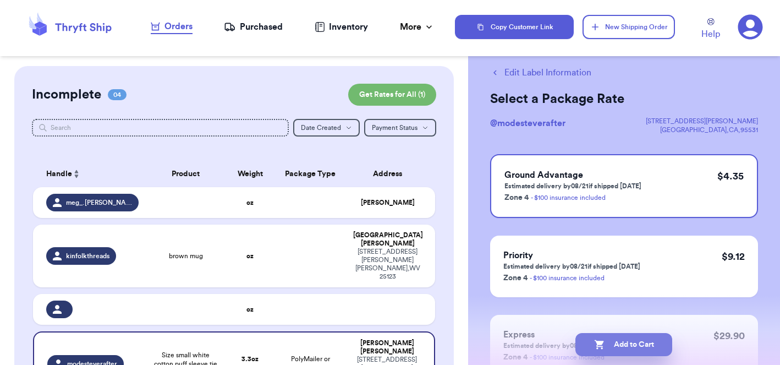
click at [625, 342] on button "Add to Cart" at bounding box center [624, 344] width 97 height 23
checkbox input "true"
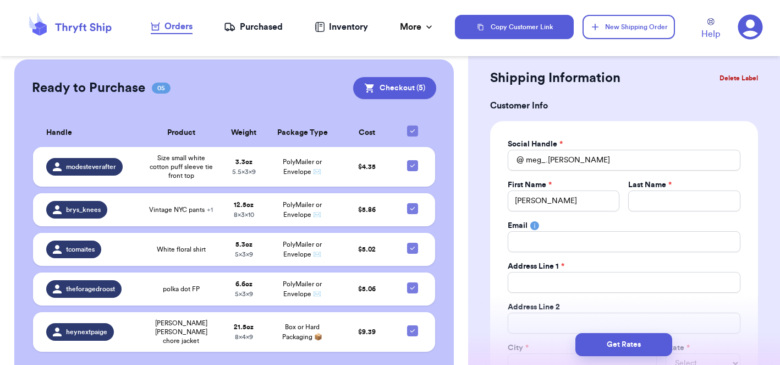
scroll to position [310, 0]
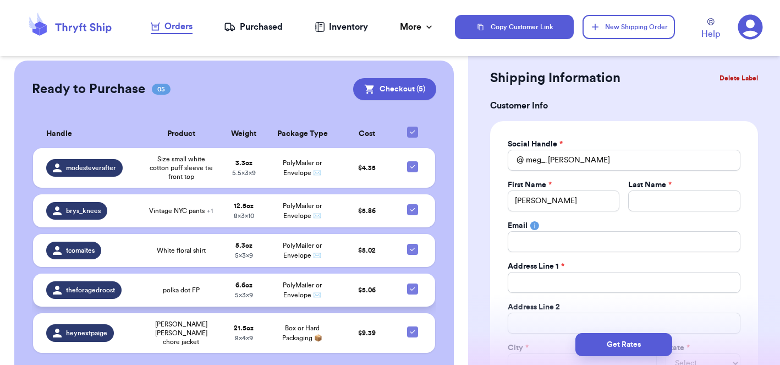
click at [412, 285] on icon at bounding box center [412, 289] width 9 height 9
click at [412, 283] on input "checkbox" at bounding box center [412, 283] width 1 height 1
checkbox input "false"
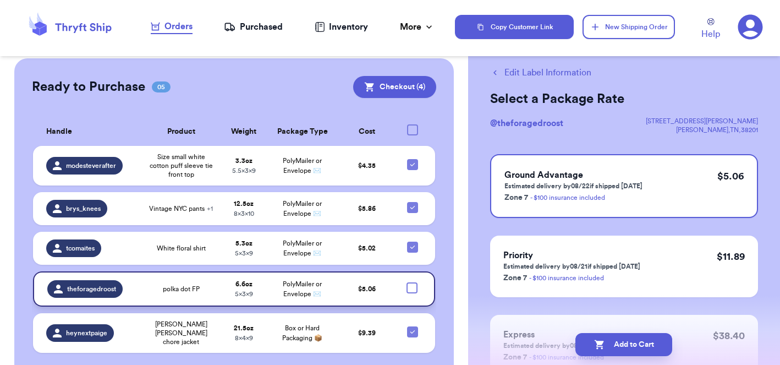
scroll to position [0, 0]
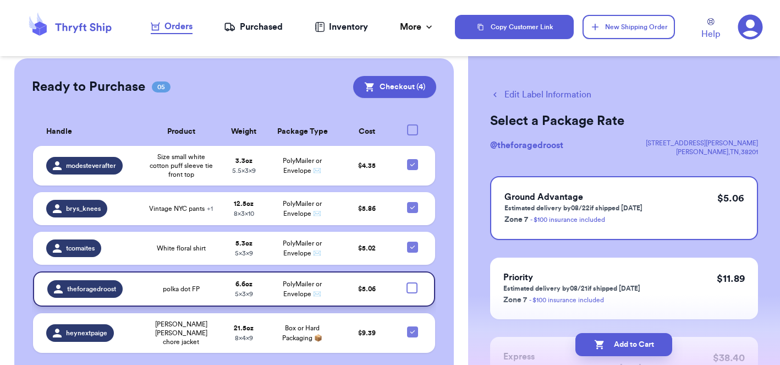
click at [531, 95] on button "Edit Label Information" at bounding box center [540, 94] width 101 height 13
checkbox input "true"
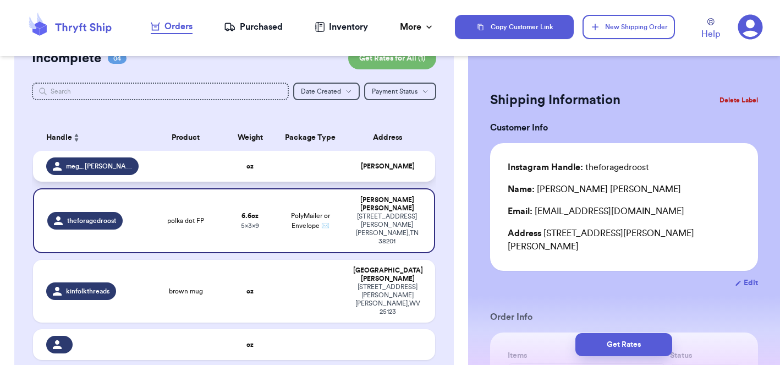
scroll to position [37, 0]
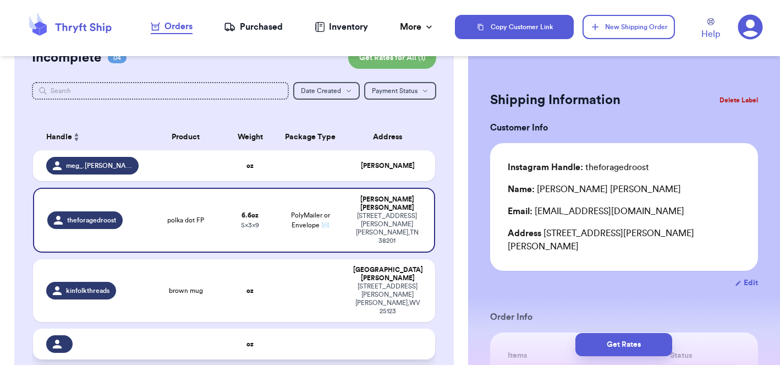
click at [178, 329] on td at bounding box center [185, 344] width 80 height 31
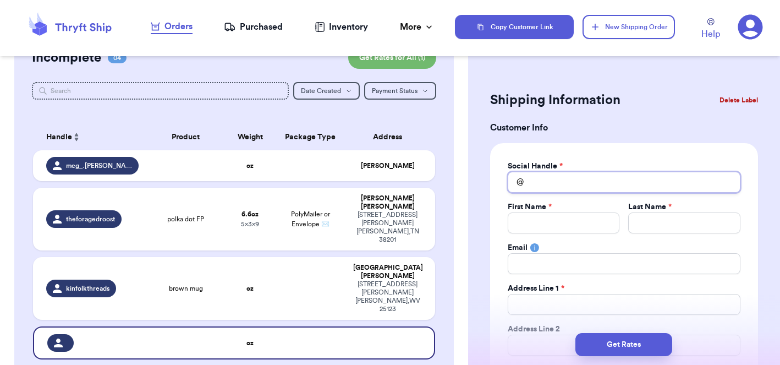
click at [548, 185] on input "Total Amount Paid" at bounding box center [624, 182] width 233 height 21
type input "E"
type input "Em"
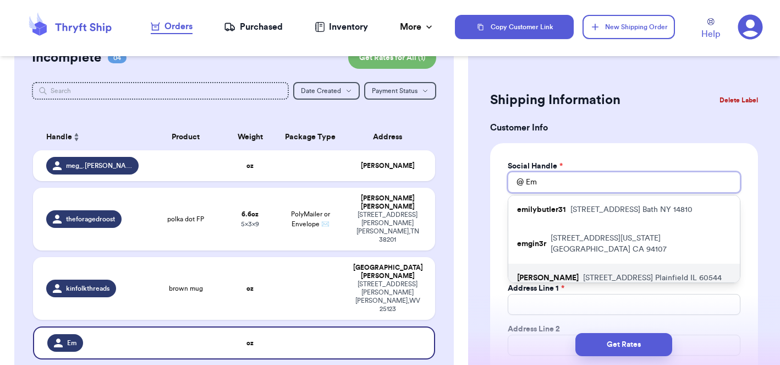
type input "Em"
click at [583, 274] on p "13525 Golden Meadow Dr Plainfield IL 60544" at bounding box center [652, 277] width 139 height 11
type input "emily_laugherty"
type input "Emily"
type input "Laugherty"
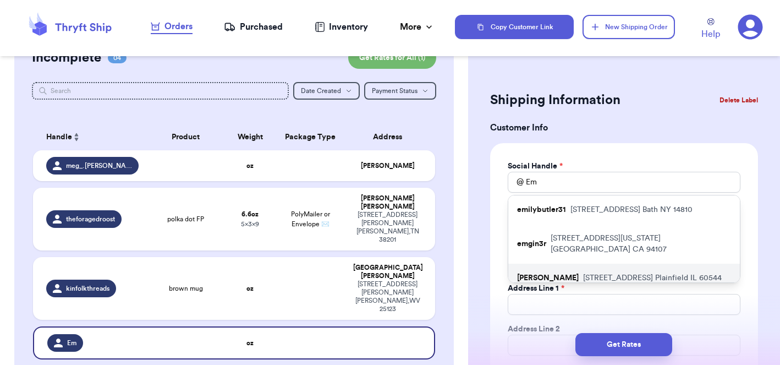
type input "emiledo623@gmail.com"
type input "13525 Golden Meadow Dr"
type input "Plainfield"
select select "IL"
type input "60544"
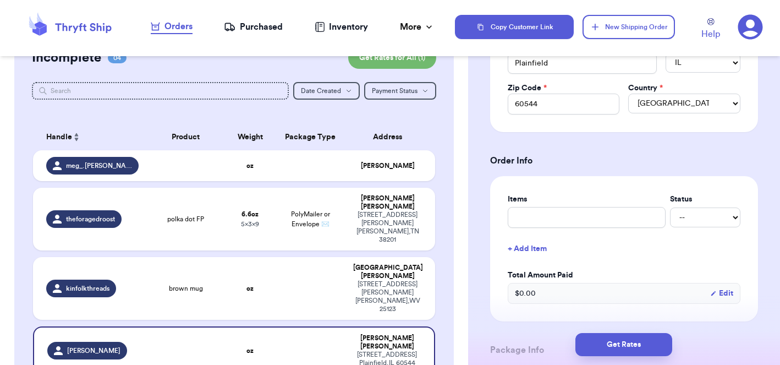
scroll to position [334, 0]
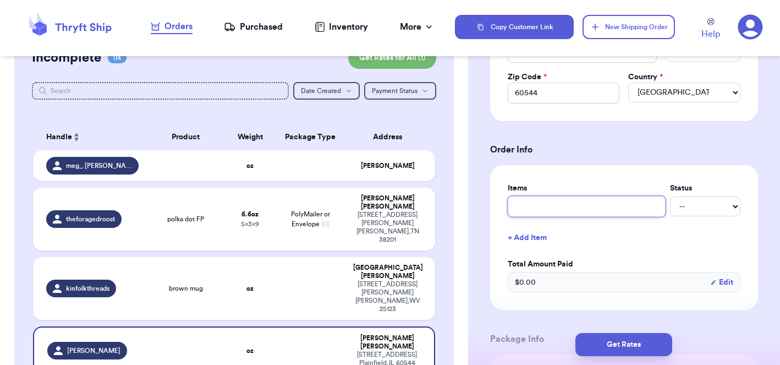
type input "g"
type input "gr"
type input "gre"
type input "gree"
type input "green"
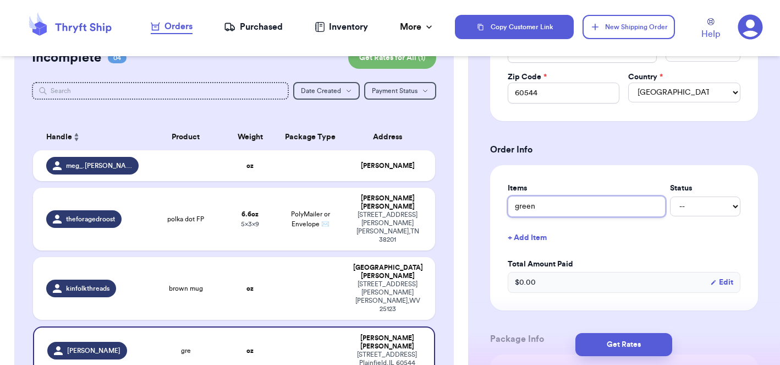
type input "green"
type input "green b"
type input "green br"
type input "green bra"
type input "green bral"
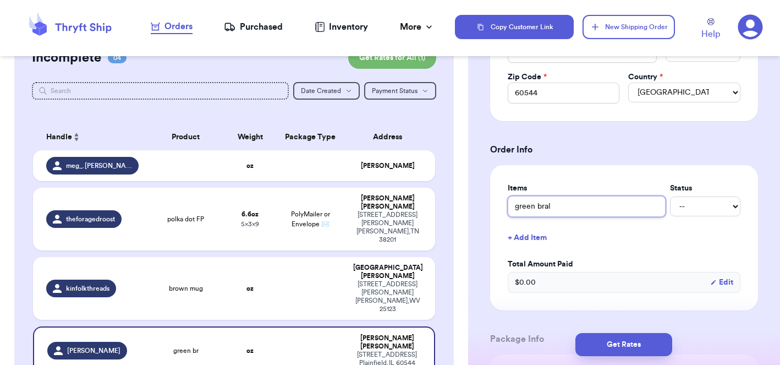
type input "green brale"
type input "green bralet"
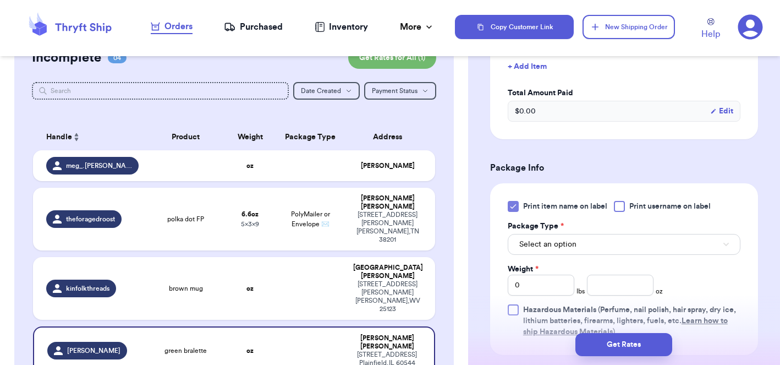
scroll to position [449, 0]
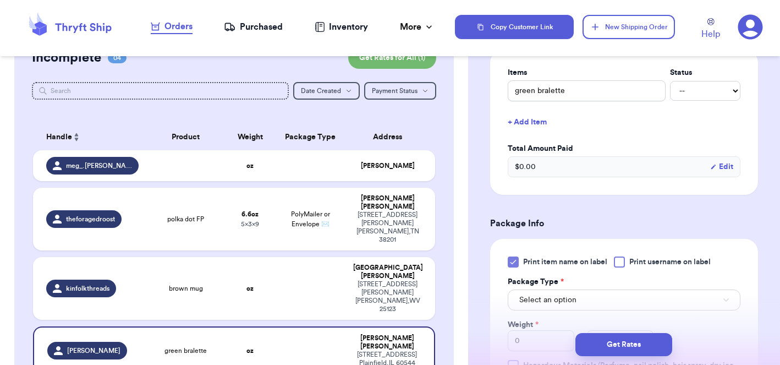
click at [134, 118] on table "Handle Product Weight Package Type Address meg_.romero oz Meg theforagedroost p…" at bounding box center [234, 252] width 405 height 271
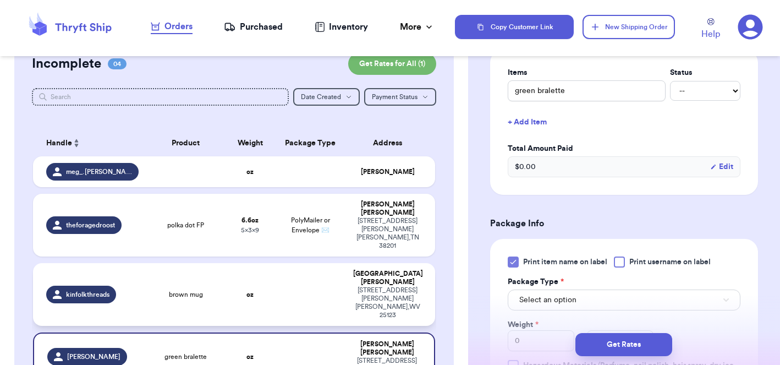
scroll to position [32, 0]
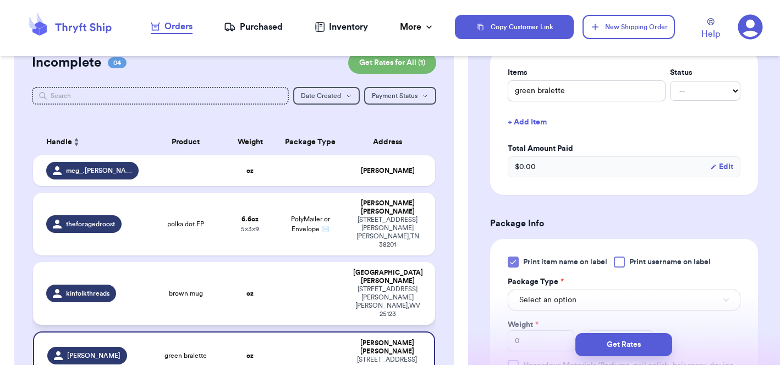
click at [305, 264] on td at bounding box center [311, 293] width 73 height 63
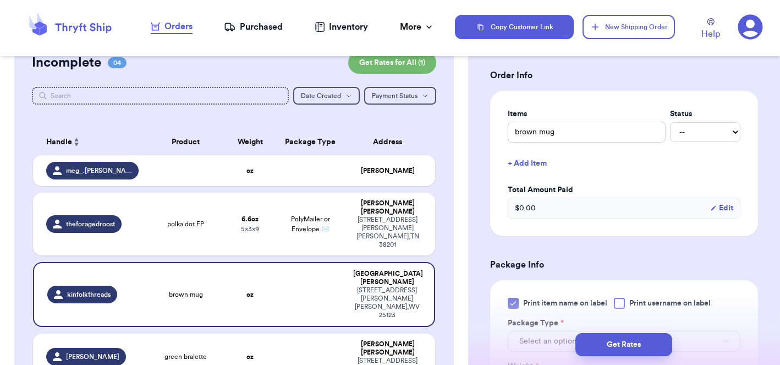
scroll to position [243, 0]
click at [355, 218] on div "15 E moore Ave McKenzie , TN 38201" at bounding box center [387, 232] width 69 height 33
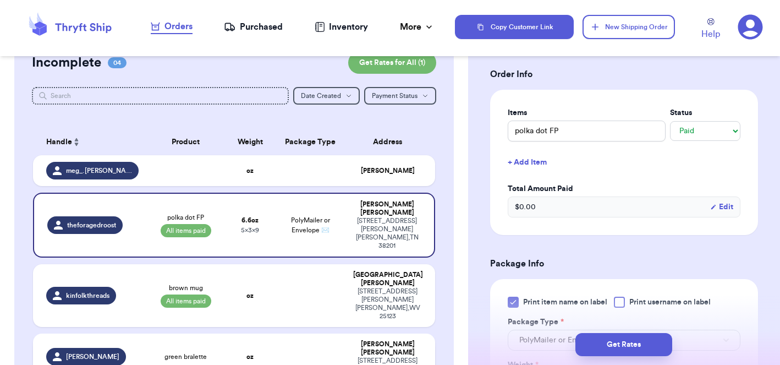
click at [293, 334] on td at bounding box center [311, 357] width 73 height 46
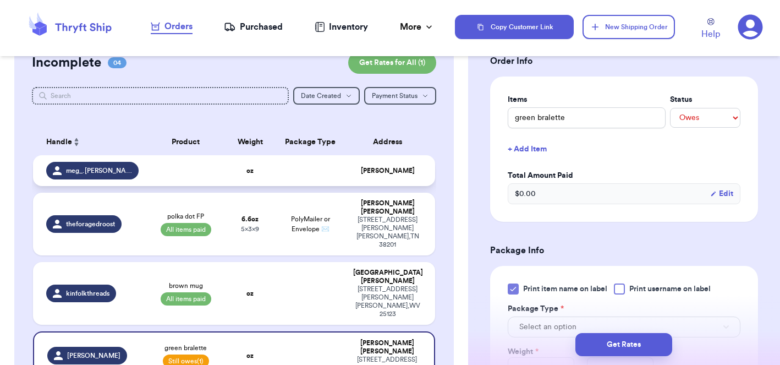
click at [327, 180] on td at bounding box center [311, 170] width 73 height 31
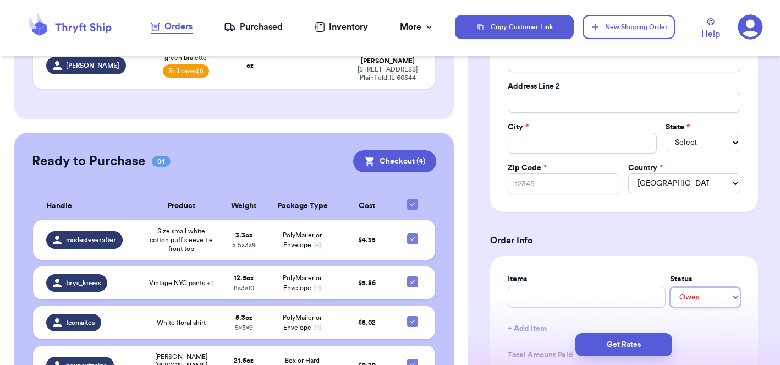
scroll to position [323, 0]
click at [275, 151] on div "Ready to Purchase 04 Checkout ( 4 )" at bounding box center [234, 162] width 405 height 22
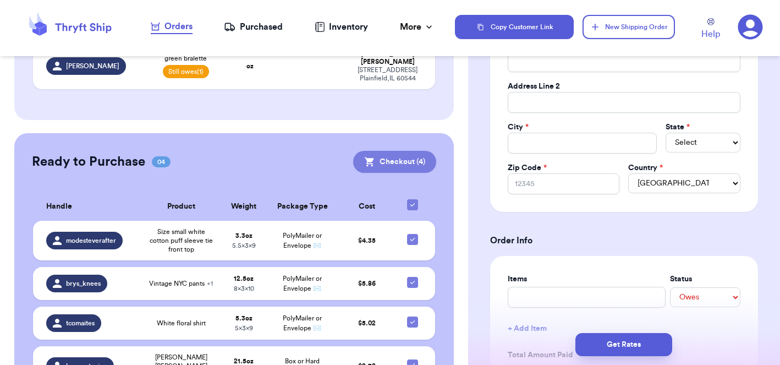
click at [389, 151] on button "Checkout ( 4 )" at bounding box center [394, 162] width 83 height 22
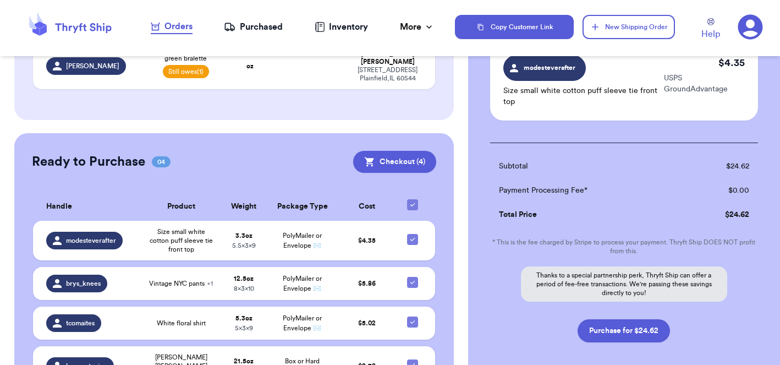
scroll to position [337, 0]
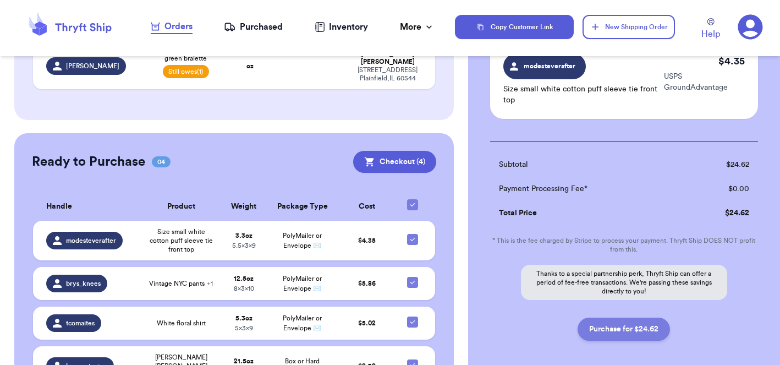
click at [621, 321] on button "Purchase for $24.62" at bounding box center [624, 329] width 92 height 23
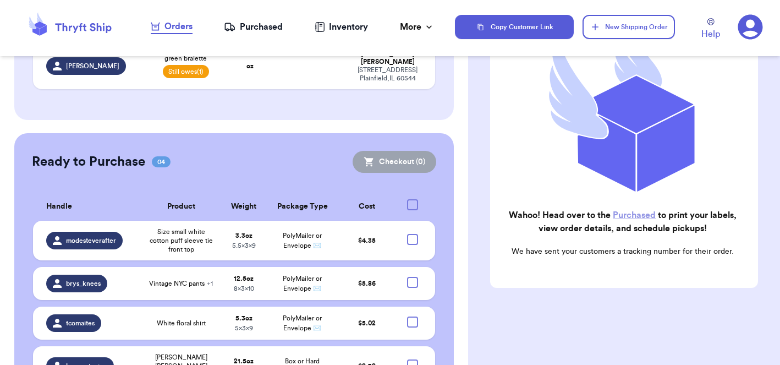
scroll to position [193, 0]
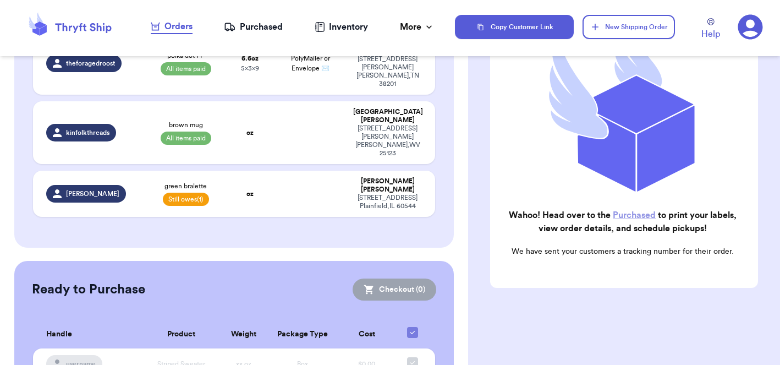
click at [263, 35] on nav "Orders Purchased Inventory More Stats Completed Orders" at bounding box center [292, 27] width 325 height 36
click at [263, 29] on div "Purchased" at bounding box center [253, 26] width 59 height 13
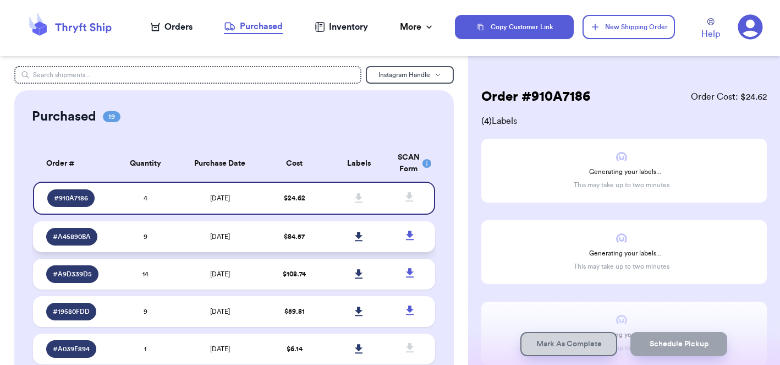
click at [127, 242] on td "9" at bounding box center [145, 236] width 64 height 31
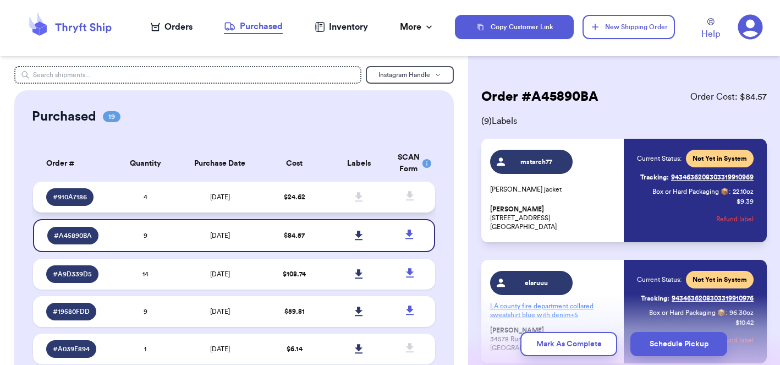
click at [133, 206] on td "4" at bounding box center [145, 197] width 64 height 31
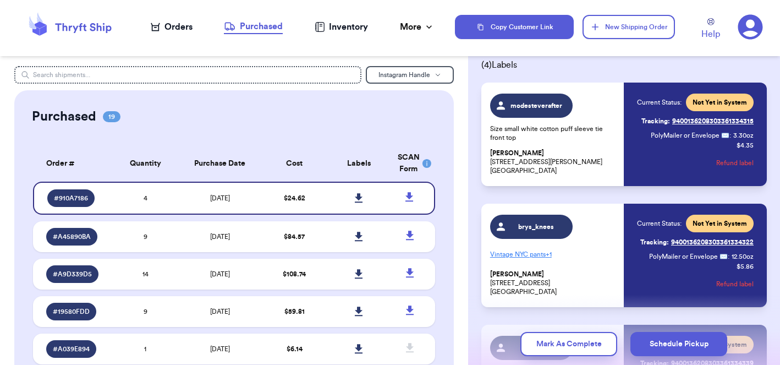
scroll to position [55, 0]
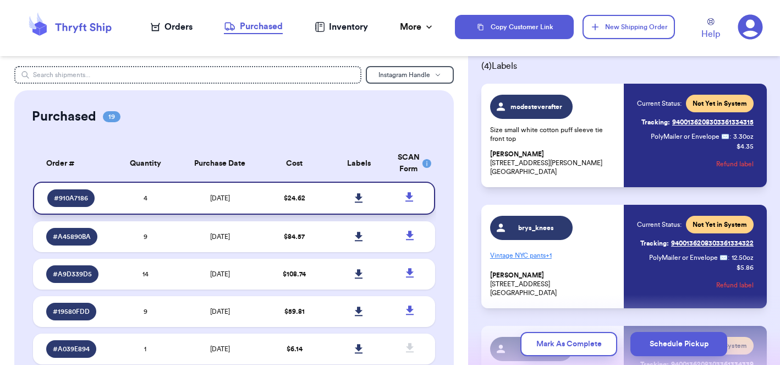
click at [360, 203] on icon at bounding box center [359, 197] width 8 height 9
